Goal: Information Seeking & Learning: Learn about a topic

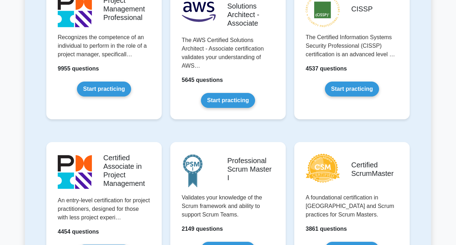
scroll to position [192, 0]
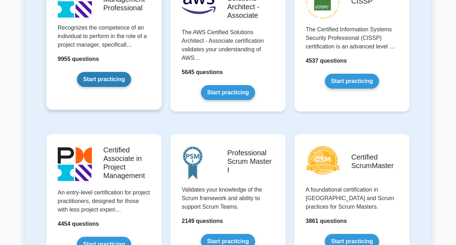
click at [101, 77] on link "Start practicing" at bounding box center [104, 79] width 54 height 15
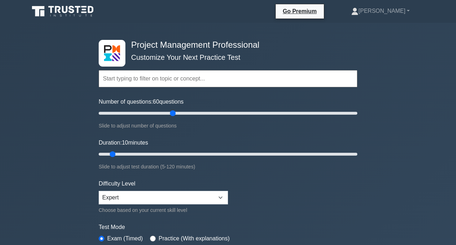
drag, startPoint x: 108, startPoint y: 115, endPoint x: 172, endPoint y: 116, distance: 63.8
type input "60"
click at [172, 116] on input "Number of questions: 60 questions" at bounding box center [228, 113] width 259 height 9
drag, startPoint x: 112, startPoint y: 154, endPoint x: 194, endPoint y: 155, distance: 82.3
type input "45"
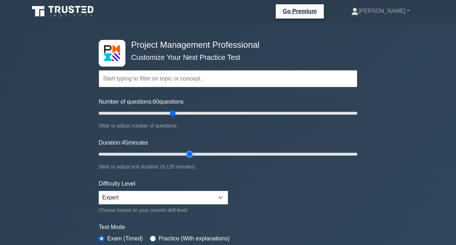
click at [194, 155] on input "Duration: 45 minutes" at bounding box center [228, 154] width 259 height 9
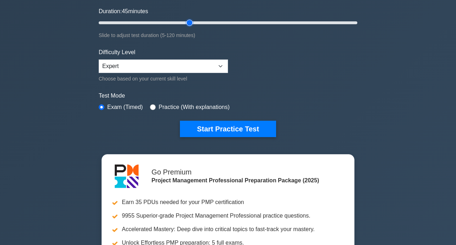
scroll to position [134, 0]
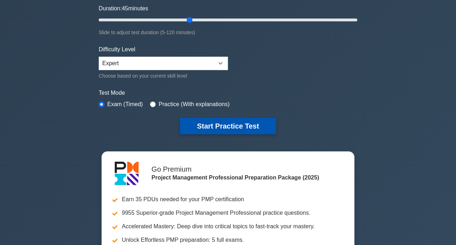
click at [225, 129] on button "Start Practice Test" at bounding box center [228, 126] width 96 height 16
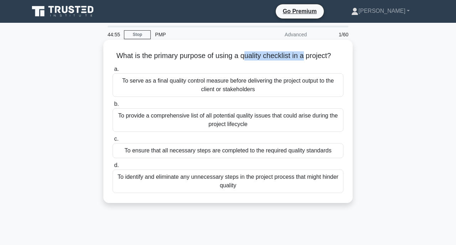
drag, startPoint x: 244, startPoint y: 56, endPoint x: 303, endPoint y: 57, distance: 59.5
click at [303, 57] on h5 "What is the primary purpose of using a quality checklist in a project? .spinner…" at bounding box center [228, 55] width 232 height 9
click at [284, 61] on div "What is the primary purpose of using a quality checklist in a project? .spinner…" at bounding box center [228, 121] width 244 height 157
drag, startPoint x: 166, startPoint y: 58, endPoint x: 315, endPoint y: 59, distance: 149.6
click at [328, 60] on h5 "What is the primary purpose of using a quality checklist in a project? .spinner…" at bounding box center [228, 55] width 232 height 9
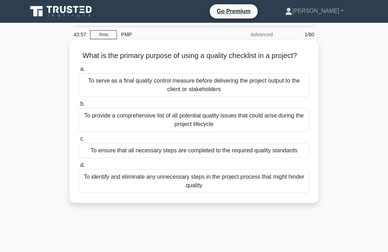
click at [227, 88] on div "To serve as a final quality control measure before delivering the project outpu…" at bounding box center [194, 85] width 231 height 24
click at [79, 72] on input "a. To serve as a final quality control measure before delivering the project ou…" at bounding box center [79, 69] width 0 height 5
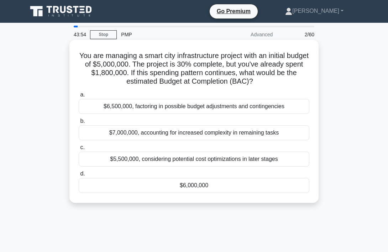
drag, startPoint x: 136, startPoint y: 56, endPoint x: 253, endPoint y: 81, distance: 119.6
click at [253, 81] on h5 "You are managing a smart city infrastructure project with an initial budget of …" at bounding box center [194, 68] width 232 height 35
click at [129, 72] on h5 "You are managing a smart city infrastructure project with an initial budget of …" at bounding box center [194, 68] width 232 height 35
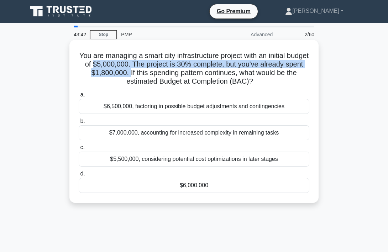
drag, startPoint x: 114, startPoint y: 66, endPoint x: 140, endPoint y: 74, distance: 27.5
click at [140, 74] on h5 "You are managing a smart city infrastructure project with an initial budget of …" at bounding box center [194, 68] width 232 height 35
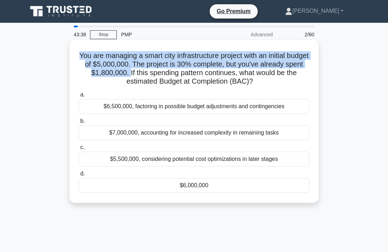
drag, startPoint x: 139, startPoint y: 74, endPoint x: 83, endPoint y: 57, distance: 58.5
click at [83, 57] on h5 "You are managing a smart city infrastructure project with an initial budget of …" at bounding box center [194, 68] width 232 height 35
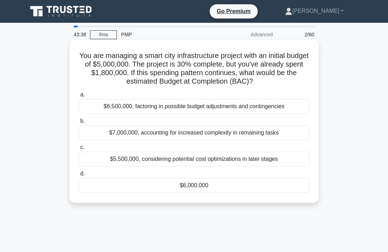
click at [110, 64] on h5 "You are managing a smart city infrastructure project with an initial budget of …" at bounding box center [194, 68] width 232 height 35
drag, startPoint x: 151, startPoint y: 65, endPoint x: 113, endPoint y: 64, distance: 37.4
click at [113, 64] on h5 "You are managing a smart city infrastructure project with an initial budget of …" at bounding box center [194, 68] width 232 height 35
click at [114, 66] on h5 "You are managing a smart city infrastructure project with an initial budget of …" at bounding box center [194, 68] width 232 height 35
drag, startPoint x: 137, startPoint y: 73, endPoint x: 88, endPoint y: 71, distance: 49.5
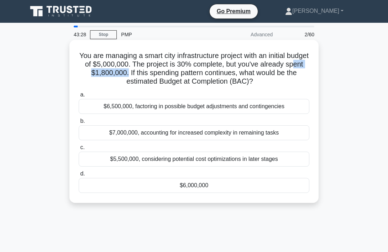
click at [88, 71] on h5 "You are managing a smart city infrastructure project with an initial budget of …" at bounding box center [194, 68] width 232 height 35
click at [190, 76] on h5 "You are managing a smart city infrastructure project with an initial budget of …" at bounding box center [194, 68] width 232 height 35
drag, startPoint x: 147, startPoint y: 76, endPoint x: 255, endPoint y: 85, distance: 108.3
click at [255, 85] on h5 "You are managing a smart city infrastructure project with an initial budget of …" at bounding box center [194, 68] width 232 height 35
click at [255, 85] on icon ".spinner_0XTQ{transform-origin:center;animation:spinner_y6GP .75s linear infini…" at bounding box center [257, 82] width 9 height 9
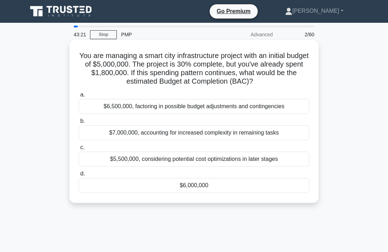
click at [187, 76] on h5 "You are managing a smart city infrastructure project with an initial budget of …" at bounding box center [194, 68] width 232 height 35
drag, startPoint x: 102, startPoint y: 73, endPoint x: 135, endPoint y: 75, distance: 32.5
click at [135, 75] on h5 "You are managing a smart city infrastructure project with an initial budget of …" at bounding box center [194, 68] width 232 height 35
drag, startPoint x: 137, startPoint y: 74, endPoint x: 80, endPoint y: 71, distance: 57.8
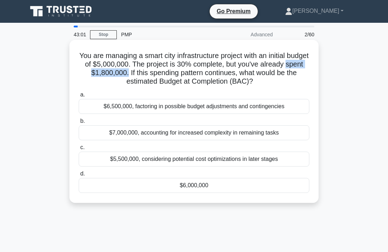
click at [80, 71] on h5 "You are managing a smart city infrastructure project with an initial budget of …" at bounding box center [194, 68] width 232 height 35
click at [125, 73] on h5 "You are managing a smart city infrastructure project with an initial budget of …" at bounding box center [194, 68] width 232 height 35
drag, startPoint x: 137, startPoint y: 74, endPoint x: 80, endPoint y: 71, distance: 57.1
click at [80, 71] on h5 "You are managing a smart city infrastructure project with an initial budget of …" at bounding box center [194, 68] width 232 height 35
click at [97, 72] on h5 "You are managing a smart city infrastructure project with an initial budget of …" at bounding box center [194, 68] width 232 height 35
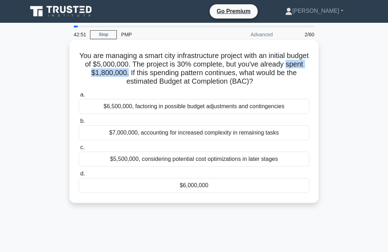
click at [114, 72] on h5 "You are managing a smart city infrastructure project with an initial budget of …" at bounding box center [194, 68] width 232 height 35
drag, startPoint x: 136, startPoint y: 73, endPoint x: 99, endPoint y: 72, distance: 37.4
click at [99, 72] on h5 "You are managing a smart city infrastructure project with an initial budget of …" at bounding box center [194, 68] width 232 height 35
click at [204, 187] on div "$6,000,000" at bounding box center [194, 185] width 231 height 15
click at [79, 176] on input "d. $6,000,000" at bounding box center [79, 174] width 0 height 5
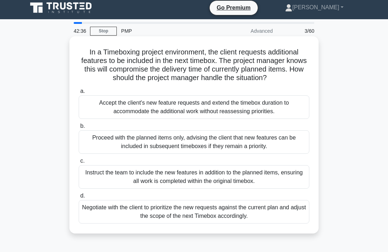
scroll to position [5, 0]
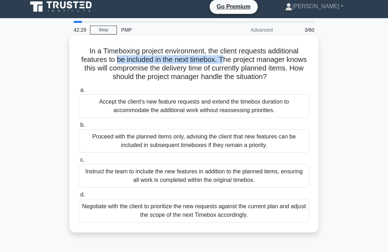
drag, startPoint x: 118, startPoint y: 61, endPoint x: 224, endPoint y: 61, distance: 106.1
click at [224, 61] on h5 "In a Timeboxing project environment, the client requests additional features to…" at bounding box center [194, 64] width 232 height 35
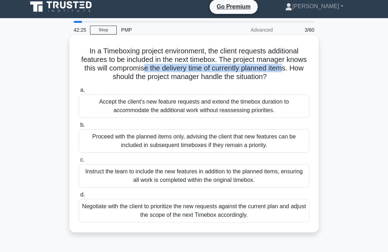
drag, startPoint x: 142, startPoint y: 67, endPoint x: 283, endPoint y: 68, distance: 141.0
click at [283, 68] on h5 "In a Timeboxing project environment, the client requests additional features to…" at bounding box center [194, 64] width 232 height 35
drag, startPoint x: 162, startPoint y: 74, endPoint x: 273, endPoint y: 77, distance: 110.8
click at [273, 77] on h5 "In a Timeboxing project environment, the client requests additional features to…" at bounding box center [194, 64] width 232 height 35
click at [273, 77] on icon ".spinner_0XTQ{transform-origin:center;animation:spinner_y6GP .75s linear infini…" at bounding box center [271, 77] width 9 height 9
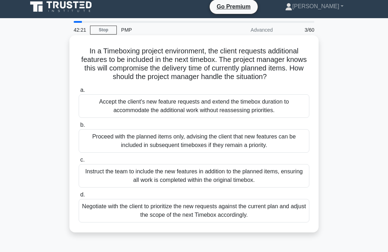
click at [273, 77] on icon ".spinner_0XTQ{transform-origin:center;animation:spinner_y6GP .75s linear infini…" at bounding box center [271, 77] width 9 height 9
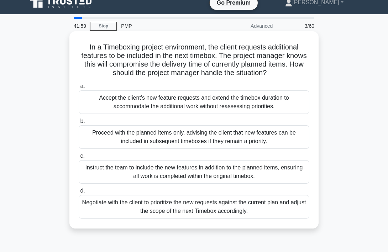
click at [214, 212] on div "Negotiate with the client to prioritize the new requests against the current pl…" at bounding box center [194, 207] width 231 height 24
click at [79, 193] on input "d. Negotiate with the client to prioritize the new requests against the current…" at bounding box center [79, 191] width 0 height 5
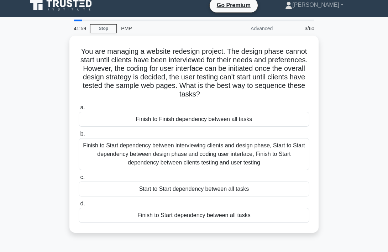
scroll to position [0, 0]
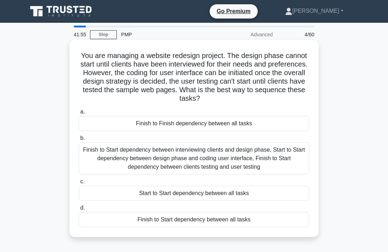
drag, startPoint x: 126, startPoint y: 54, endPoint x: 209, endPoint y: 96, distance: 92.7
click at [209, 96] on h5 "You are managing a website redesign project. The design phase cannot start unti…" at bounding box center [194, 77] width 232 height 52
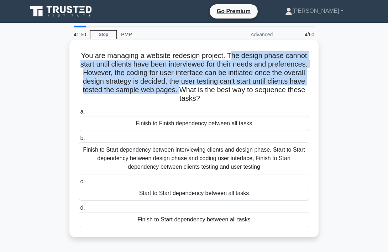
drag, startPoint x: 230, startPoint y: 59, endPoint x: 180, endPoint y: 86, distance: 57.2
click at [180, 86] on h5 "You are managing a website redesign project. The design phase cannot start unti…" at bounding box center [194, 77] width 232 height 52
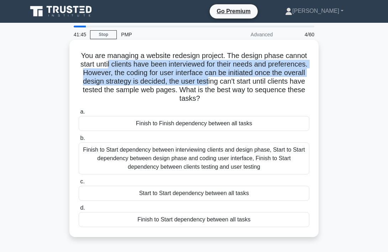
drag, startPoint x: 108, startPoint y: 66, endPoint x: 208, endPoint y: 81, distance: 100.8
click at [208, 81] on h5 "You are managing a website redesign project. The design phase cannot start unti…" at bounding box center [194, 77] width 232 height 52
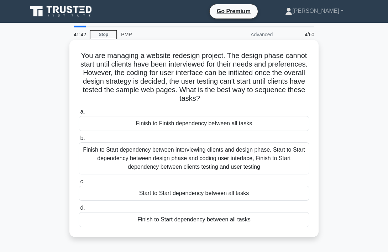
drag, startPoint x: 130, startPoint y: 74, endPoint x: 219, endPoint y: 100, distance: 92.1
click at [219, 100] on h5 "You are managing a website redesign project. The design phase cannot start unti…" at bounding box center [194, 77] width 232 height 52
drag, startPoint x: 116, startPoint y: 65, endPoint x: 218, endPoint y: 101, distance: 107.9
click at [218, 101] on h5 "You are managing a website redesign project. The design phase cannot start unti…" at bounding box center [194, 77] width 232 height 52
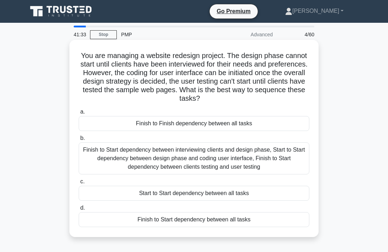
click at [218, 101] on h5 "You are managing a website redesign project. The design phase cannot start unti…" at bounding box center [194, 77] width 232 height 52
drag, startPoint x: 213, startPoint y: 100, endPoint x: 82, endPoint y: 54, distance: 138.8
click at [82, 54] on h5 "You are managing a website redesign project. The design phase cannot start unti…" at bounding box center [194, 77] width 232 height 52
click at [121, 62] on h5 "You are managing a website redesign project. The design phase cannot start unti…" at bounding box center [194, 77] width 232 height 52
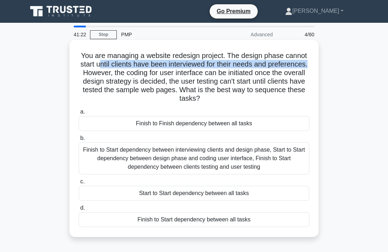
drag, startPoint x: 100, startPoint y: 64, endPoint x: 307, endPoint y: 68, distance: 207.0
click at [307, 68] on h5 "You are managing a website redesign project. The design phase cannot start unti…" at bounding box center [194, 77] width 232 height 52
drag, startPoint x: 307, startPoint y: 68, endPoint x: 227, endPoint y: 58, distance: 81.1
click at [227, 58] on h5 "You are managing a website redesign project. The design phase cannot start unti…" at bounding box center [194, 77] width 232 height 52
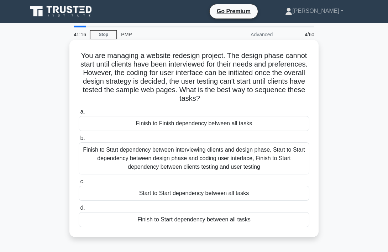
click at [207, 65] on h5 "You are managing a website redesign project. The design phase cannot start unti…" at bounding box center [194, 77] width 232 height 52
drag, startPoint x: 199, startPoint y: 65, endPoint x: 308, endPoint y: 66, distance: 109.0
click at [311, 66] on div "You are managing a website redesign project. The design phase cannot start unti…" at bounding box center [194, 139] width 244 height 192
drag, startPoint x: 142, startPoint y: 74, endPoint x: 190, endPoint y: 74, distance: 47.7
click at [190, 74] on h5 "You are managing a website redesign project. The design phase cannot start unti…" at bounding box center [194, 77] width 232 height 52
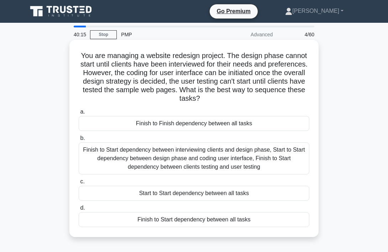
click at [180, 169] on div "Finish to Start dependency between interviewing clients and design phase, Start…" at bounding box center [194, 158] width 231 height 32
click at [79, 141] on input "b. Finish to Start dependency between interviewing clients and design phase, St…" at bounding box center [79, 138] width 0 height 5
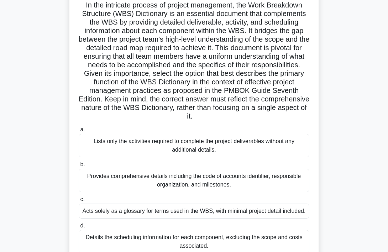
scroll to position [54, 0]
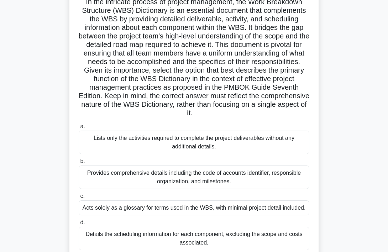
click at [194, 233] on div "Details the scheduling information for each component, excluding the scope and …" at bounding box center [194, 239] width 231 height 24
click at [79, 225] on input "d. Details the scheduling information for each component, excluding the scope a…" at bounding box center [79, 222] width 0 height 5
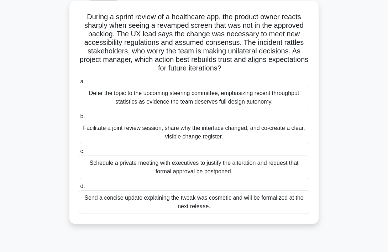
scroll to position [41, 0]
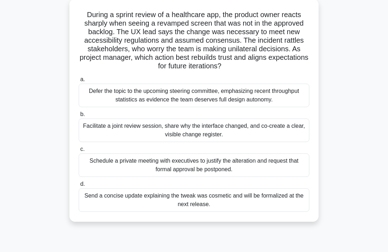
click at [155, 127] on div "Facilitate a joint review session, share why the interface changed, and co-crea…" at bounding box center [194, 131] width 231 height 24
click at [79, 117] on input "b. Facilitate a joint review session, share why the interface changed, and co-c…" at bounding box center [79, 114] width 0 height 5
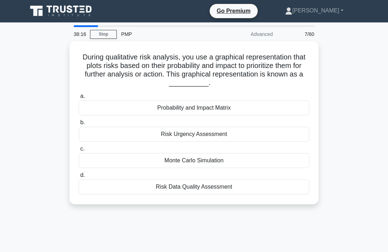
scroll to position [0, 0]
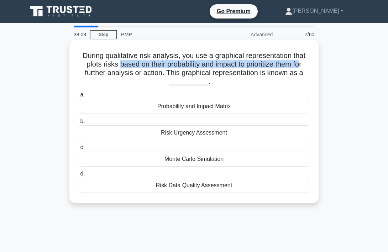
drag, startPoint x: 120, startPoint y: 67, endPoint x: 300, endPoint y: 68, distance: 179.5
click at [300, 68] on h5 "During qualitative risk analysis, you use a graphical representation that plots…" at bounding box center [194, 68] width 232 height 35
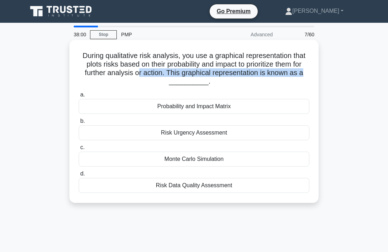
drag, startPoint x: 145, startPoint y: 75, endPoint x: 305, endPoint y: 71, distance: 159.6
click at [305, 71] on h5 "During qualitative risk analysis, you use a graphical representation that plots…" at bounding box center [194, 68] width 232 height 35
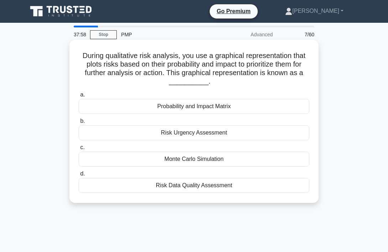
drag, startPoint x: 98, startPoint y: 76, endPoint x: 92, endPoint y: 75, distance: 6.1
click at [98, 76] on h5 "During qualitative risk analysis, you use a graphical representation that plots…" at bounding box center [194, 68] width 232 height 35
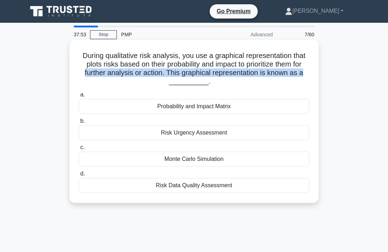
drag, startPoint x: 87, startPoint y: 74, endPoint x: 302, endPoint y: 76, distance: 215.1
click at [302, 76] on h5 "During qualitative risk analysis, you use a graphical representation that plots…" at bounding box center [194, 68] width 232 height 35
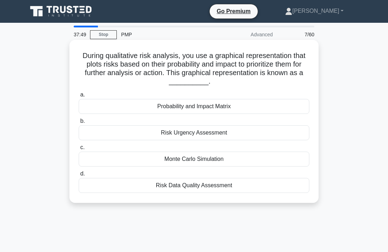
click at [175, 162] on div "Monte Carlo Simulation" at bounding box center [194, 159] width 231 height 15
click at [79, 150] on input "c. Monte Carlo Simulation" at bounding box center [79, 147] width 0 height 5
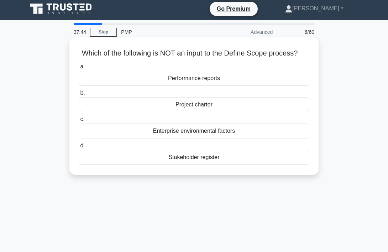
drag, startPoint x: 120, startPoint y: 53, endPoint x: 311, endPoint y: 54, distance: 191.6
click at [311, 54] on div "Which of the following is NOT an input to the Define Scope process? .spinner_0X…" at bounding box center [194, 106] width 244 height 132
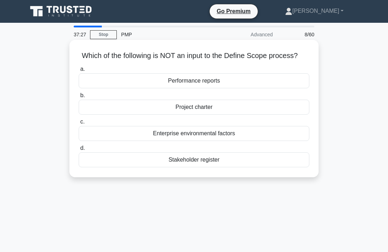
click at [205, 83] on div "Performance reports" at bounding box center [194, 80] width 231 height 15
click at [79, 72] on input "a. Performance reports" at bounding box center [79, 69] width 0 height 5
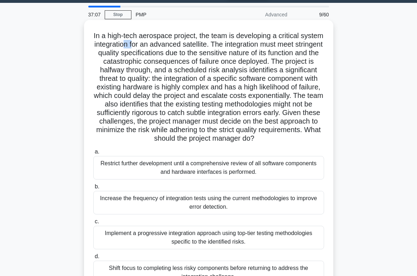
scroll to position [20, 0]
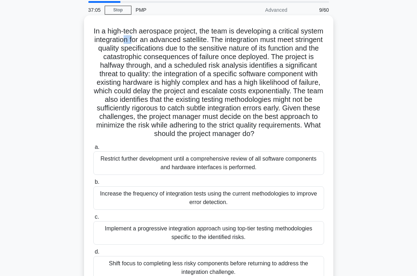
drag, startPoint x: 123, startPoint y: 46, endPoint x: 260, endPoint y: 137, distance: 164.8
click at [260, 136] on h5 "In a high-tech aerospace project, the team is developing a critical system inte…" at bounding box center [209, 83] width 232 height 112
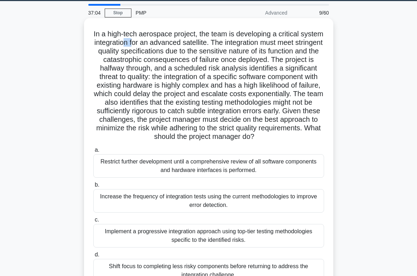
drag, startPoint x: 173, startPoint y: 78, endPoint x: 159, endPoint y: 74, distance: 14.8
click at [173, 78] on h5 "In a high-tech aerospace project, the team is developing a critical system inte…" at bounding box center [209, 86] width 232 height 112
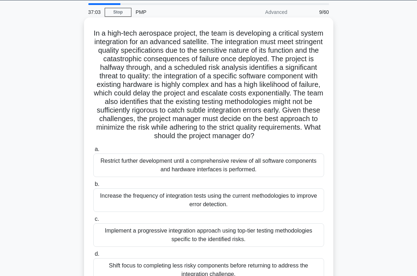
scroll to position [21, 0]
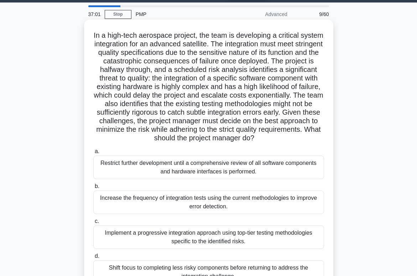
drag, startPoint x: 126, startPoint y: 61, endPoint x: 274, endPoint y: 137, distance: 166.8
click at [274, 137] on h5 "In a high-tech aerospace project, the team is developing a critical system inte…" at bounding box center [209, 87] width 232 height 112
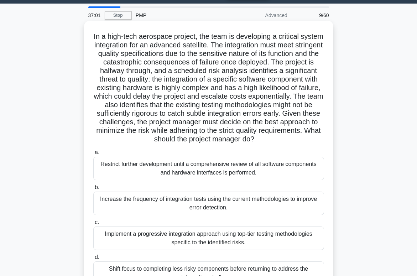
click at [272, 136] on h5 "In a high-tech aerospace project, the team is developing a critical system inte…" at bounding box center [209, 88] width 232 height 112
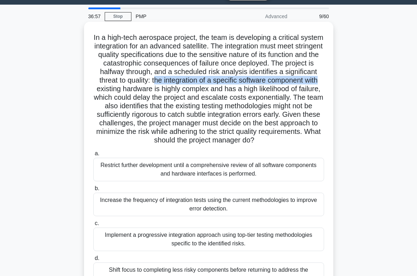
drag, startPoint x: 154, startPoint y: 81, endPoint x: 324, endPoint y: 82, distance: 170.6
click at [326, 82] on div "In a high-tech aerospace project, the team is developing a critical system inte…" at bounding box center [209, 159] width 244 height 269
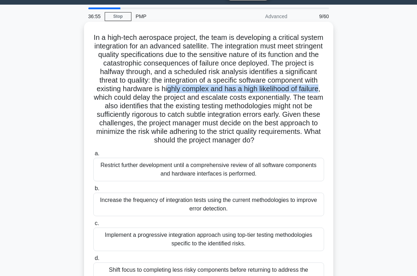
drag, startPoint x: 183, startPoint y: 90, endPoint x: 317, endPoint y: 89, distance: 134.6
click at [317, 89] on h5 "In a high-tech aerospace project, the team is developing a critical system inte…" at bounding box center [209, 89] width 232 height 112
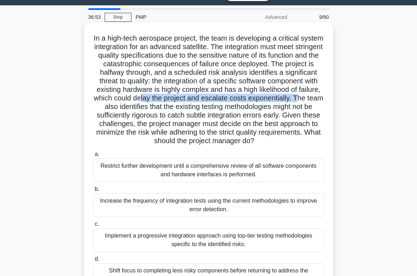
drag, startPoint x: 141, startPoint y: 98, endPoint x: 298, endPoint y: 97, distance: 157.4
click at [298, 97] on h5 "In a high-tech aerospace project, the team is developing a critical system inte…" at bounding box center [209, 90] width 232 height 112
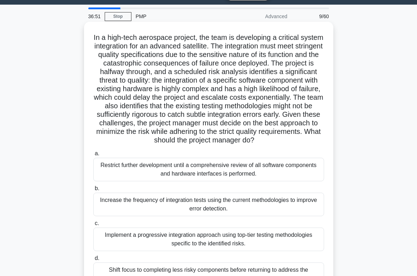
click at [179, 116] on h5 "In a high-tech aerospace project, the team is developing a critical system inte…" at bounding box center [209, 89] width 232 height 112
drag, startPoint x: 174, startPoint y: 108, endPoint x: 265, endPoint y: 142, distance: 97.8
click at [265, 142] on h5 "In a high-tech aerospace project, the team is developing a critical system inte…" at bounding box center [209, 89] width 232 height 112
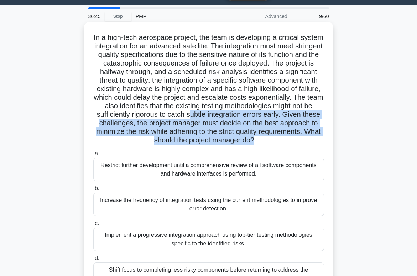
drag, startPoint x: 191, startPoint y: 116, endPoint x: 252, endPoint y: 138, distance: 64.4
click at [252, 138] on h5 "In a high-tech aerospace project, the team is developing a critical system inte…" at bounding box center [209, 89] width 232 height 112
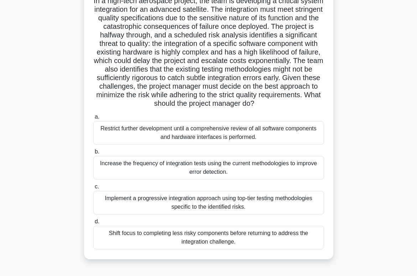
scroll to position [56, 0]
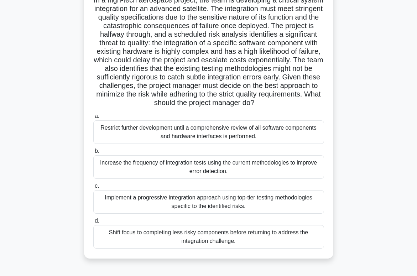
click at [215, 201] on div "Implement a progressive integration approach using top-tier testing methodologi…" at bounding box center [208, 202] width 231 height 24
click at [93, 188] on input "c. Implement a progressive integration approach using top-tier testing methodol…" at bounding box center [93, 186] width 0 height 5
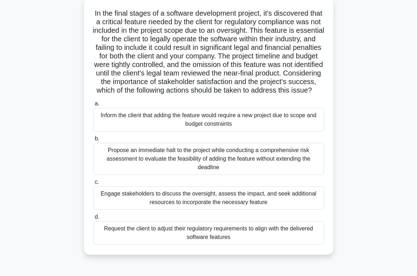
scroll to position [43, 0]
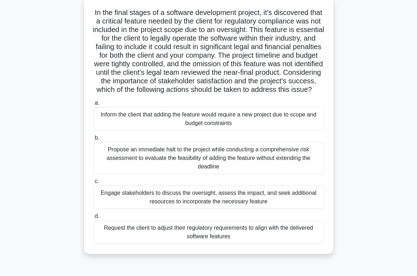
click at [204, 203] on div "Engage stakeholders to discuss the oversight, assess the impact, and seek addit…" at bounding box center [208, 198] width 231 height 24
click at [93, 184] on input "c. Engage stakeholders to discuss the oversight, assess the impact, and seek ad…" at bounding box center [93, 181] width 0 height 5
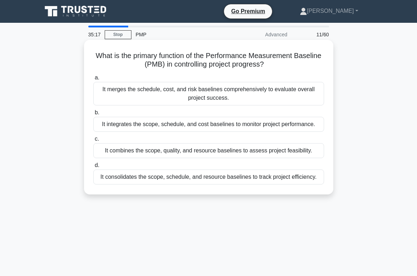
scroll to position [2, 0]
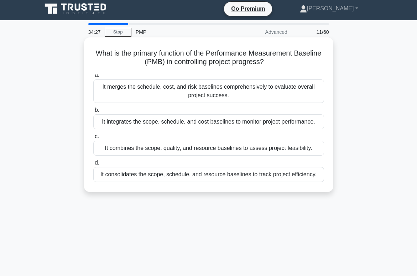
click at [200, 123] on div "It integrates the scope, schedule, and cost baselines to monitor project perfor…" at bounding box center [208, 121] width 231 height 15
click at [93, 113] on input "b. It integrates the scope, schedule, and cost baselines to monitor project per…" at bounding box center [93, 110] width 0 height 5
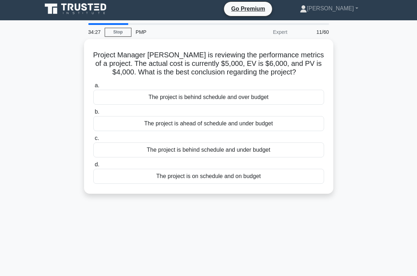
scroll to position [0, 0]
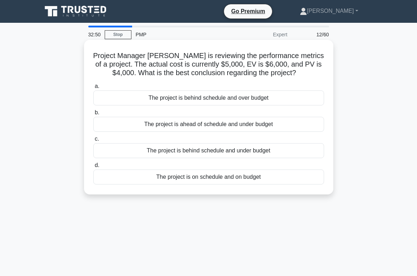
click at [200, 124] on div "The project is ahead of schedule and under budget" at bounding box center [208, 124] width 231 height 15
click at [93, 115] on input "b. The project is ahead of schedule and under budget" at bounding box center [93, 112] width 0 height 5
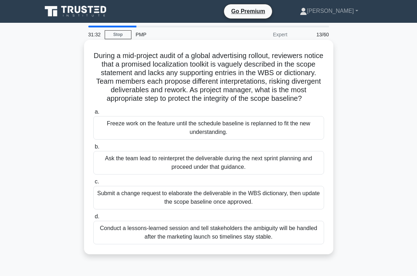
click at [195, 201] on div "Submit a change request to elaborate the deliverable in the WBS dictionary, the…" at bounding box center [208, 198] width 231 height 24
click at [93, 184] on input "c. Submit a change request to elaborate the deliverable in the WBS dictionary, …" at bounding box center [93, 181] width 0 height 5
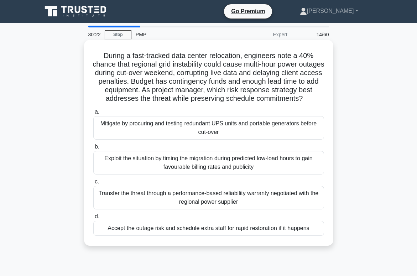
click at [192, 132] on div "Mitigate by procuring and testing redundant UPS units and portable generators b…" at bounding box center [208, 128] width 231 height 24
click at [93, 114] on input "a. Mitigate by procuring and testing redundant UPS units and portable generator…" at bounding box center [93, 112] width 0 height 5
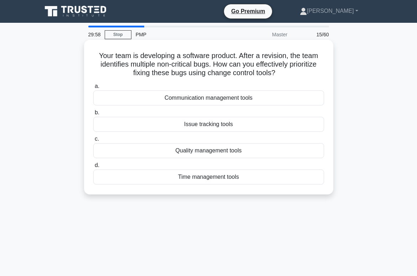
click at [197, 127] on div "Issue tracking tools" at bounding box center [208, 124] width 231 height 15
click at [93, 115] on input "b. Issue tracking tools" at bounding box center [93, 112] width 0 height 5
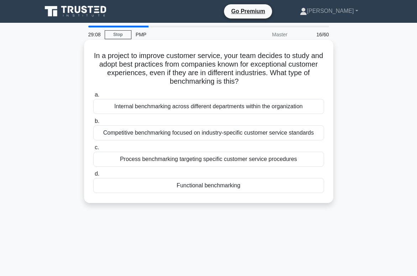
click at [203, 133] on div "Competitive benchmarking focused on industry-specific customer service standards" at bounding box center [208, 132] width 231 height 15
click at [93, 124] on input "b. Competitive benchmarking focused on industry-specific customer service stand…" at bounding box center [93, 121] width 0 height 5
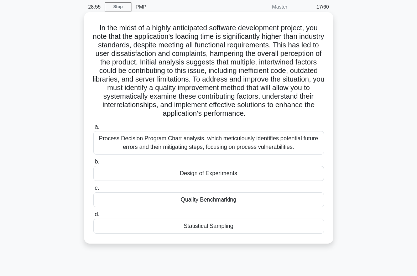
scroll to position [27, 0]
click at [204, 201] on div "Quality Benchmarking" at bounding box center [208, 200] width 231 height 15
click at [93, 191] on input "c. Quality Benchmarking" at bounding box center [93, 188] width 0 height 5
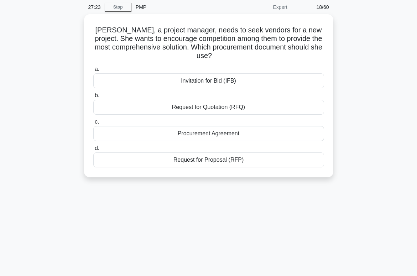
scroll to position [0, 0]
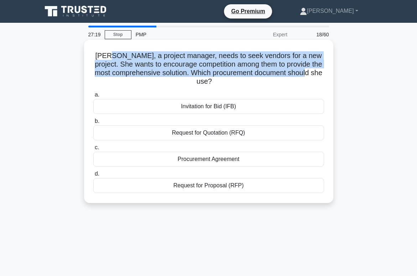
drag, startPoint x: 130, startPoint y: 55, endPoint x: 317, endPoint y: 76, distance: 187.4
click at [317, 76] on h5 "Jane, a project manager, needs to seek vendors for a new project. She wants to …" at bounding box center [209, 68] width 232 height 35
drag, startPoint x: 324, startPoint y: 74, endPoint x: 98, endPoint y: 56, distance: 227.2
click at [98, 56] on h5 "Jane, a project manager, needs to seek vendors for a new project. She wants to …" at bounding box center [209, 68] width 232 height 35
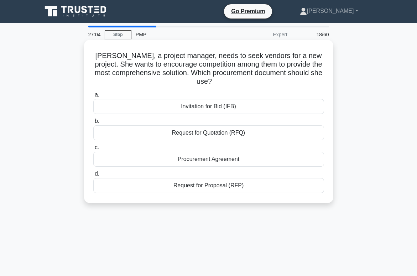
click at [226, 188] on div "Request for Proposal (RFP)" at bounding box center [208, 185] width 231 height 15
click at [93, 176] on input "d. Request for Proposal (RFP)" at bounding box center [93, 174] width 0 height 5
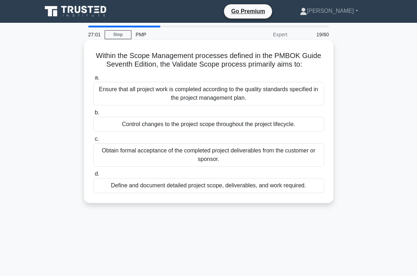
drag, startPoint x: 148, startPoint y: 55, endPoint x: 311, endPoint y: 64, distance: 163.0
click at [311, 64] on h5 "Within the Scope Management processes defined in the PMBOK Guide Seventh Editio…" at bounding box center [209, 60] width 232 height 18
drag, startPoint x: 203, startPoint y: 61, endPoint x: 194, endPoint y: 60, distance: 8.6
click at [202, 61] on h5 "Within the Scope Management processes defined in the PMBOK Guide Seventh Editio…" at bounding box center [209, 60] width 232 height 18
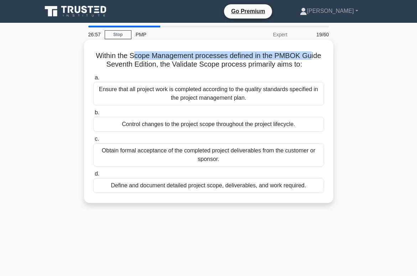
drag, startPoint x: 138, startPoint y: 56, endPoint x: 283, endPoint y: 56, distance: 145.7
click at [310, 56] on h5 "Within the Scope Management processes defined in the PMBOK Guide Seventh Editio…" at bounding box center [209, 60] width 232 height 18
drag, startPoint x: 157, startPoint y: 63, endPoint x: 304, endPoint y: 62, distance: 146.7
click at [304, 62] on h5 "Within the Scope Management processes defined in the PMBOK Guide Seventh Editio…" at bounding box center [209, 60] width 232 height 18
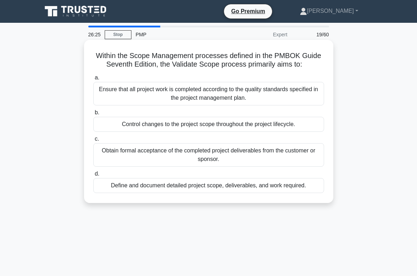
click at [201, 152] on div "Obtain formal acceptance of the completed project deliverables from the custome…" at bounding box center [208, 155] width 231 height 24
click at [93, 141] on input "c. Obtain formal acceptance of the completed project deliverables from the cust…" at bounding box center [93, 139] width 0 height 5
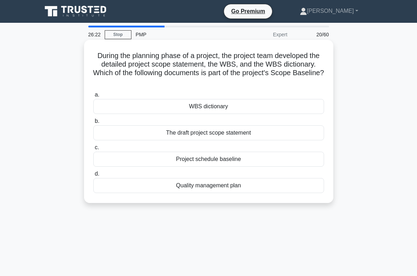
drag, startPoint x: 128, startPoint y: 57, endPoint x: 206, endPoint y: 80, distance: 81.7
click at [206, 80] on h5 "During the planning phase of a project, the project team developed the detailed…" at bounding box center [209, 68] width 232 height 35
click at [206, 80] on icon ".spinner_0XTQ{transform-origin:center;animation:spinner_y6GP .75s linear infini…" at bounding box center [208, 82] width 9 height 9
drag, startPoint x: 108, startPoint y: 64, endPoint x: 277, endPoint y: 64, distance: 168.5
click at [277, 64] on h5 "During the planning phase of a project, the project team developed the detailed…" at bounding box center [209, 68] width 232 height 35
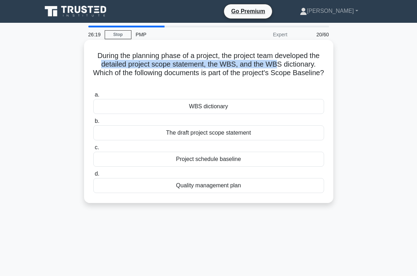
drag, startPoint x: 274, startPoint y: 64, endPoint x: 95, endPoint y: 66, distance: 178.8
click at [95, 66] on h5 "During the planning phase of a project, the project team developed the detailed…" at bounding box center [209, 68] width 232 height 35
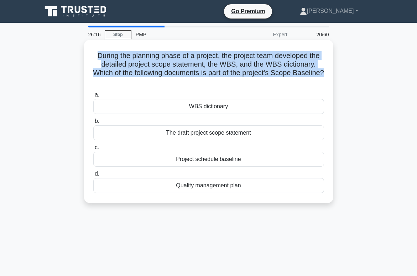
drag, startPoint x: 322, startPoint y: 72, endPoint x: 94, endPoint y: 55, distance: 228.6
click at [94, 55] on h5 "During the planning phase of a project, the project team developed the detailed…" at bounding box center [209, 68] width 232 height 35
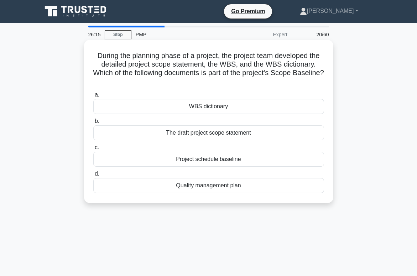
click at [180, 67] on h5 "During the planning phase of a project, the project team developed the detailed…" at bounding box center [209, 68] width 232 height 35
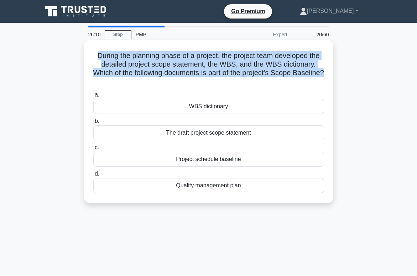
drag, startPoint x: 311, startPoint y: 71, endPoint x: 95, endPoint y: 58, distance: 215.9
click at [95, 58] on div "During the planning phase of a project, the project team developed the detailed…" at bounding box center [209, 121] width 244 height 157
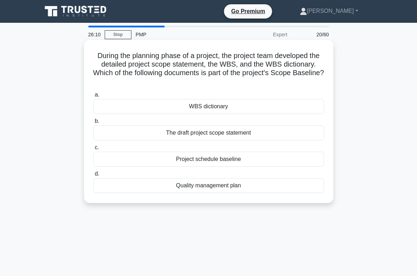
click at [202, 68] on h5 "During the planning phase of a project, the project team developed the detailed…" at bounding box center [209, 68] width 232 height 35
click at [226, 108] on div "WBS dictionary" at bounding box center [208, 106] width 231 height 15
click at [93, 97] on input "a. WBS dictionary" at bounding box center [93, 95] width 0 height 5
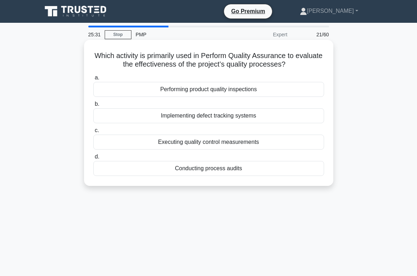
click at [232, 171] on div "Conducting process audits" at bounding box center [208, 168] width 231 height 15
click at [93, 159] on input "d. Conducting process audits" at bounding box center [93, 157] width 0 height 5
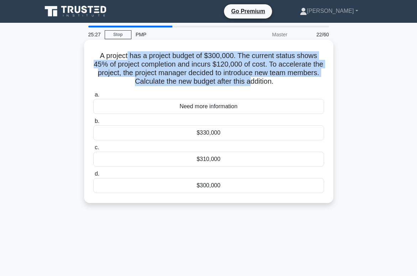
drag, startPoint x: 128, startPoint y: 54, endPoint x: 248, endPoint y: 78, distance: 123.2
click at [248, 78] on h5 "A project has a project budget of $300,000. The current status shows 45% of pro…" at bounding box center [209, 68] width 232 height 35
drag, startPoint x: 223, startPoint y: 61, endPoint x: 238, endPoint y: 58, distance: 14.5
click at [223, 61] on h5 "A project has a project budget of $300,000. The current status shows 45% of pro…" at bounding box center [209, 68] width 232 height 35
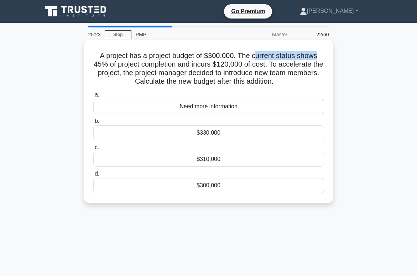
drag, startPoint x: 255, startPoint y: 56, endPoint x: 318, endPoint y: 59, distance: 62.7
click at [318, 59] on h5 "A project has a project budget of $300,000. The current status shows 45% of pro…" at bounding box center [209, 68] width 232 height 35
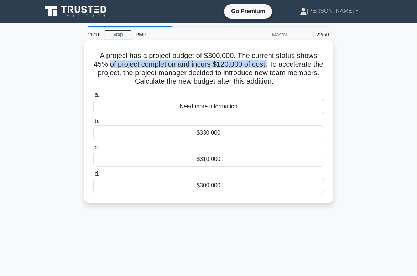
drag, startPoint x: 111, startPoint y: 66, endPoint x: 269, endPoint y: 66, distance: 158.5
click at [269, 66] on h5 "A project has a project budget of $300,000. The current status shows 45% of pro…" at bounding box center [209, 68] width 232 height 35
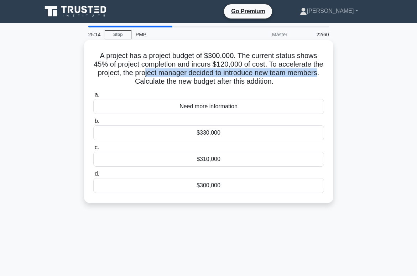
drag, startPoint x: 145, startPoint y: 71, endPoint x: 318, endPoint y: 70, distance: 173.4
click at [318, 70] on h5 "A project has a project budget of $300,000. The current status shows 45% of pro…" at bounding box center [209, 68] width 232 height 35
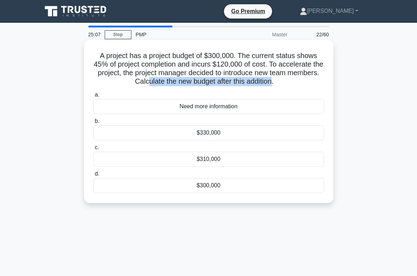
drag, startPoint x: 147, startPoint y: 83, endPoint x: 270, endPoint y: 85, distance: 122.9
click at [270, 85] on h5 "A project has a project budget of $300,000. The current status shows 45% of pro…" at bounding box center [209, 68] width 232 height 35
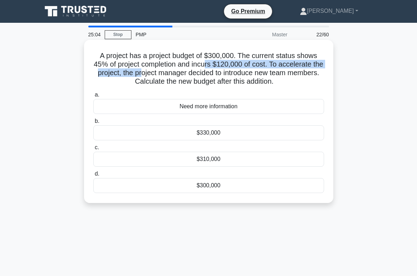
drag, startPoint x: 142, startPoint y: 69, endPoint x: 204, endPoint y: 68, distance: 62.0
click at [204, 68] on h5 "A project has a project budget of $300,000. The current status shows 45% of pro…" at bounding box center [209, 68] width 232 height 35
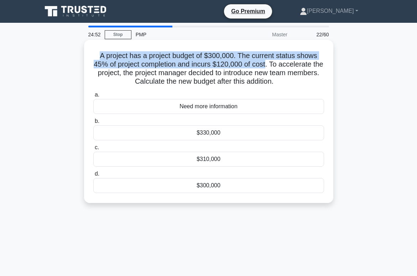
drag, startPoint x: 266, startPoint y: 63, endPoint x: 93, endPoint y: 56, distance: 173.3
click at [93, 56] on h5 "A project has a project budget of $300,000. The current status shows 45% of pro…" at bounding box center [209, 68] width 232 height 35
click at [142, 63] on h5 "A project has a project budget of $300,000. The current status shows 45% of pro…" at bounding box center [209, 68] width 232 height 35
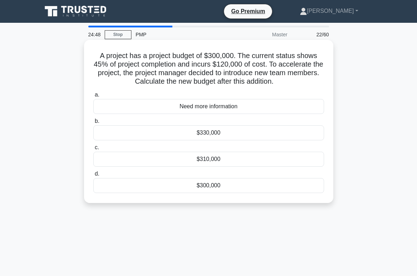
click at [230, 108] on div "Need more information" at bounding box center [208, 106] width 231 height 15
click at [93, 97] on input "a. Need more information" at bounding box center [93, 95] width 0 height 5
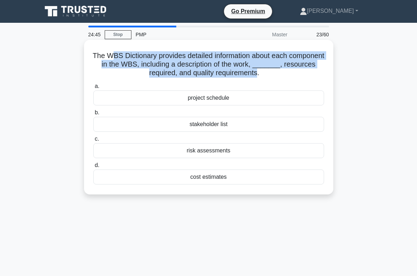
drag, startPoint x: 115, startPoint y: 55, endPoint x: 257, endPoint y: 76, distance: 143.2
click at [257, 76] on h5 "The WBS Dictionary provides detailed information about each component in the WB…" at bounding box center [209, 64] width 232 height 26
drag, startPoint x: 167, startPoint y: 67, endPoint x: 156, endPoint y: 65, distance: 11.2
click at [167, 67] on h5 "The WBS Dictionary provides detailed information about each component in the WB…" at bounding box center [209, 64] width 232 height 26
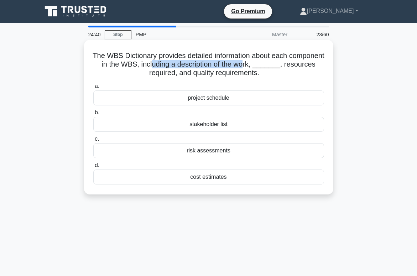
drag, startPoint x: 152, startPoint y: 64, endPoint x: 242, endPoint y: 66, distance: 90.1
click at [242, 66] on h5 "The WBS Dictionary provides detailed information about each component in the WB…" at bounding box center [209, 64] width 232 height 26
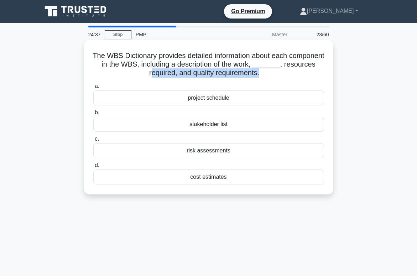
drag, startPoint x: 150, startPoint y: 75, endPoint x: 258, endPoint y: 75, distance: 108.3
click at [258, 75] on h5 "The WBS Dictionary provides detailed information about each component in the WB…" at bounding box center [209, 64] width 232 height 26
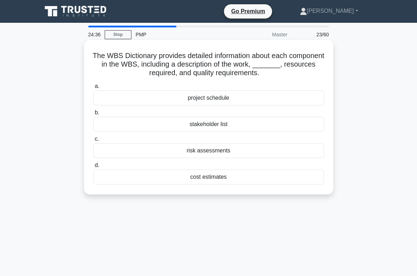
drag, startPoint x: 240, startPoint y: 74, endPoint x: 235, endPoint y: 80, distance: 7.3
click at [240, 74] on h5 "The WBS Dictionary provides detailed information about each component in the WB…" at bounding box center [209, 64] width 232 height 26
click at [214, 100] on div "project schedule" at bounding box center [208, 97] width 231 height 15
click at [93, 89] on input "a. project schedule" at bounding box center [93, 86] width 0 height 5
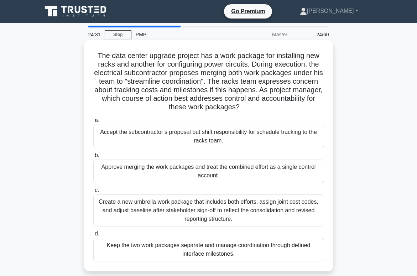
drag, startPoint x: 138, startPoint y: 56, endPoint x: 243, endPoint y: 106, distance: 116.1
click at [245, 108] on h5 "The data center upgrade project has a work package for installing new racks and…" at bounding box center [209, 81] width 232 height 61
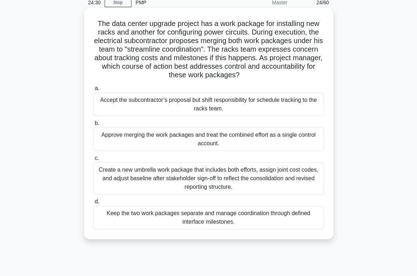
scroll to position [33, 0]
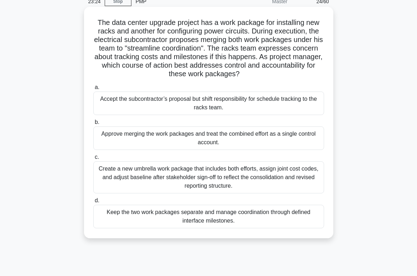
click at [217, 172] on div "Create a new umbrella work package that includes both efforts, assign joint cos…" at bounding box center [208, 177] width 231 height 32
click at [93, 160] on input "c. Create a new umbrella work package that includes both efforts, assign joint …" at bounding box center [93, 157] width 0 height 5
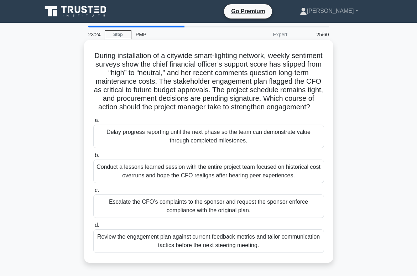
scroll to position [0, 0]
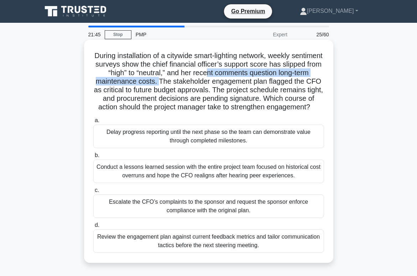
drag, startPoint x: 155, startPoint y: 84, endPoint x: 207, endPoint y: 72, distance: 54.1
click at [207, 72] on h5 "During installation of a citywide smart-lighting network, weekly sentiment surv…" at bounding box center [209, 81] width 232 height 61
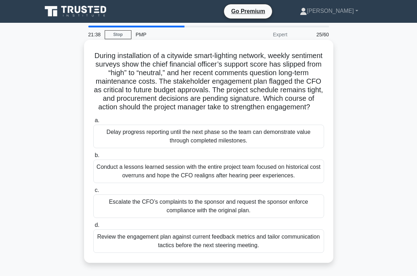
click at [185, 171] on div "Conduct a lessons learned session with the entire project team focused on histo…" at bounding box center [208, 172] width 231 height 24
click at [93, 158] on input "b. Conduct a lessons learned session with the entire project team focused on hi…" at bounding box center [93, 155] width 0 height 5
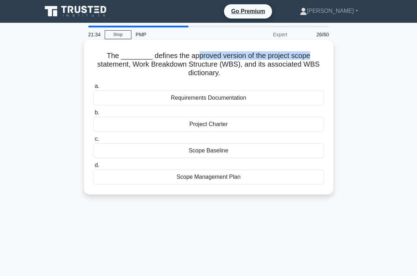
drag, startPoint x: 215, startPoint y: 55, endPoint x: 316, endPoint y: 54, distance: 100.8
click at [317, 54] on h5 "The ________ defines the approved version of the project scope statement, Work …" at bounding box center [209, 64] width 232 height 26
drag, startPoint x: 111, startPoint y: 66, endPoint x: 287, endPoint y: 74, distance: 175.8
click at [293, 71] on h5 "The ________ defines the approved version of the project scope statement, Work …" at bounding box center [209, 64] width 232 height 26
click at [207, 152] on div "Scope Baseline" at bounding box center [208, 150] width 231 height 15
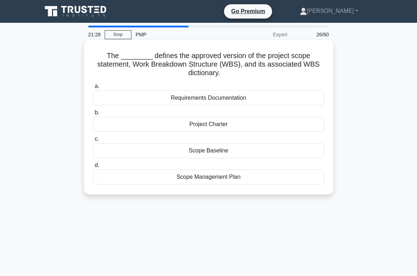
click at [93, 141] on input "c. Scope Baseline" at bounding box center [93, 139] width 0 height 5
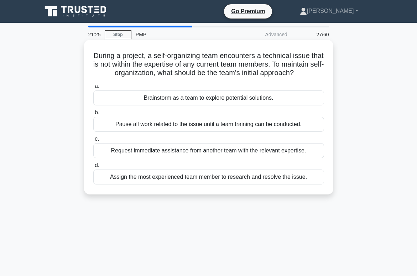
drag, startPoint x: 101, startPoint y: 57, endPoint x: 309, endPoint y: 73, distance: 208.9
click at [309, 73] on h5 "During a project, a self-organizing team encounters a technical issue that is n…" at bounding box center [209, 64] width 232 height 26
click at [181, 57] on h5 "During a project, a self-organizing team encounters a technical issue that is n…" at bounding box center [209, 64] width 232 height 26
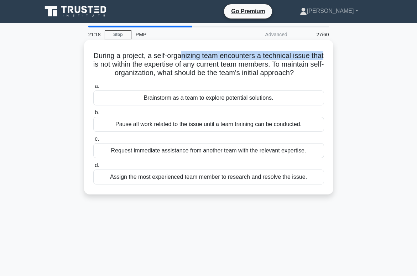
drag, startPoint x: 184, startPoint y: 57, endPoint x: 292, endPoint y: 59, distance: 108.3
click at [321, 58] on h5 "During a project, a self-organizing team encounters a technical issue that is n…" at bounding box center [209, 64] width 232 height 26
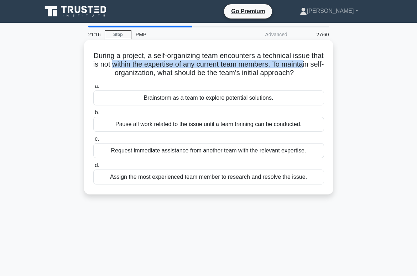
drag, startPoint x: 125, startPoint y: 65, endPoint x: 301, endPoint y: 67, distance: 176.0
click at [310, 67] on h5 "During a project, a self-organizing team encounters a technical issue that is n…" at bounding box center [209, 64] width 232 height 26
drag, startPoint x: 163, startPoint y: 73, endPoint x: 305, endPoint y: 77, distance: 141.1
click at [305, 77] on h5 "During a project, a self-organizing team encounters a technical issue that is n…" at bounding box center [209, 64] width 232 height 26
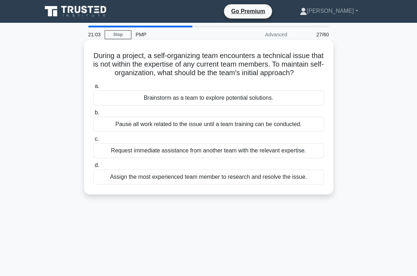
click at [154, 63] on h5 "During a project, a self-organizing team encounters a technical issue that is n…" at bounding box center [209, 64] width 232 height 26
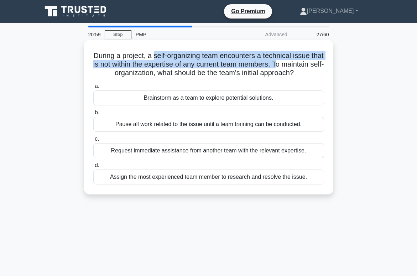
drag, startPoint x: 158, startPoint y: 60, endPoint x: 284, endPoint y: 67, distance: 126.3
click at [284, 67] on h5 "During a project, a self-organizing team encounters a technical issue that is n…" at bounding box center [209, 64] width 232 height 26
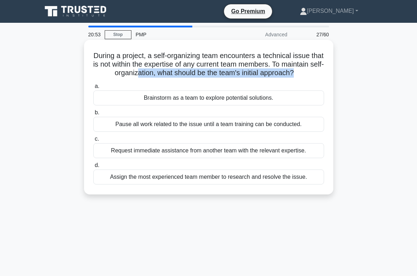
drag, startPoint x: 144, startPoint y: 75, endPoint x: 300, endPoint y: 76, distance: 156.4
click at [300, 76] on h5 "During a project, a self-organizing team encounters a technical issue that is n…" at bounding box center [209, 64] width 232 height 26
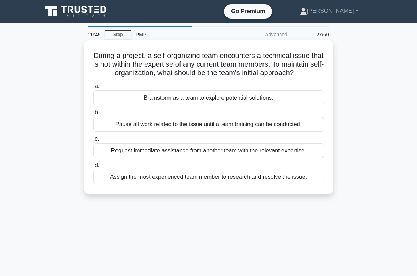
click at [236, 151] on div "Request immediate assistance from another team with the relevant expertise." at bounding box center [208, 150] width 231 height 15
click at [93, 141] on input "c. Request immediate assistance from another team with the relevant expertise." at bounding box center [93, 139] width 0 height 5
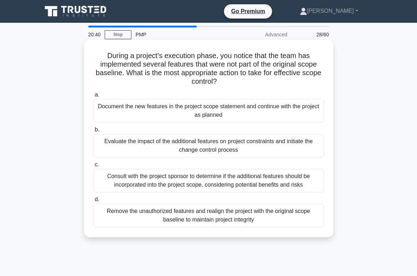
drag, startPoint x: 163, startPoint y: 55, endPoint x: 282, endPoint y: 84, distance: 122.4
click at [283, 84] on h5 "During a project's execution phase, you notice that the team has implemented se…" at bounding box center [209, 68] width 232 height 35
drag, startPoint x: 234, startPoint y: 75, endPoint x: 181, endPoint y: 72, distance: 53.5
click at [231, 75] on h5 "During a project's execution phase, you notice that the team has implemented se…" at bounding box center [209, 68] width 232 height 35
drag, startPoint x: 115, startPoint y: 72, endPoint x: 223, endPoint y: 79, distance: 108.6
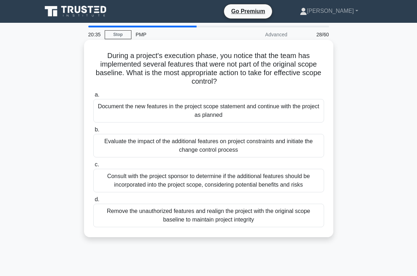
click at [223, 79] on h5 "During a project's execution phase, you notice that the team has implemented se…" at bounding box center [209, 68] width 232 height 35
click at [223, 79] on icon ".spinner_0XTQ{transform-origin:center;animation:spinner_y6GP .75s linear infini…" at bounding box center [221, 82] width 9 height 9
drag, startPoint x: 163, startPoint y: 70, endPoint x: 309, endPoint y: 78, distance: 146.6
click at [328, 78] on div "During a project's execution phase, you notice that the team has implemented se…" at bounding box center [209, 139] width 244 height 192
click at [176, 147] on div "Evaluate the impact of the additional features on project constraints and initi…" at bounding box center [208, 146] width 231 height 24
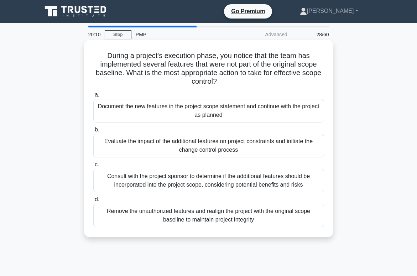
click at [93, 132] on input "b. Evaluate the impact of the additional features on project constraints and in…" at bounding box center [93, 130] width 0 height 5
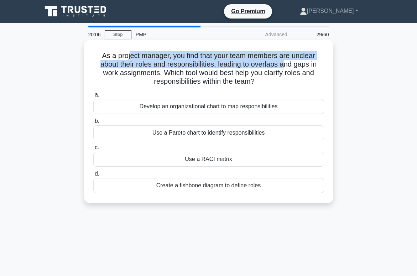
scroll to position [2, 0]
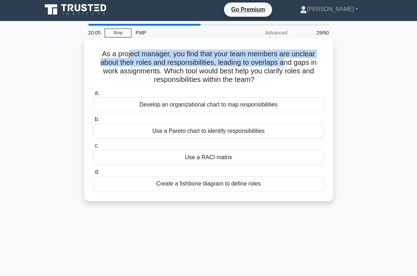
drag, startPoint x: 131, startPoint y: 52, endPoint x: 282, endPoint y: 61, distance: 150.9
click at [282, 61] on h5 "As a project manager, you find that your team members are unclear about their r…" at bounding box center [209, 67] width 232 height 35
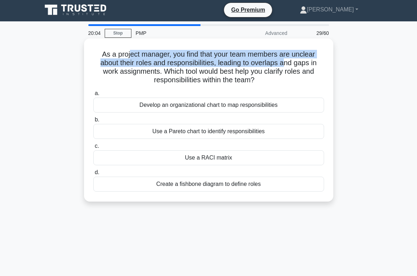
click at [160, 64] on h5 "As a project manager, you find that your team members are unclear about their r…" at bounding box center [209, 67] width 232 height 35
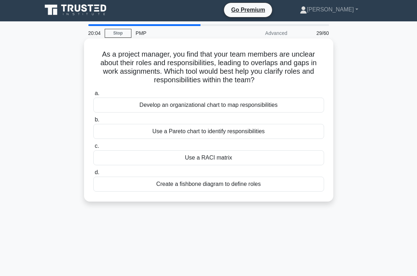
scroll to position [0, 0]
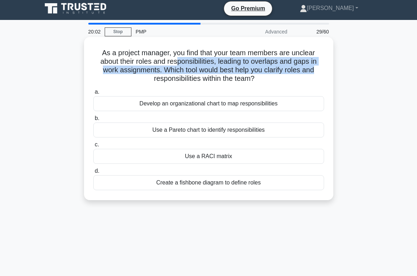
drag, startPoint x: 177, startPoint y: 65, endPoint x: 323, endPoint y: 66, distance: 146.4
click at [324, 66] on h5 "As a project manager, you find that your team members are unclear about their r…" at bounding box center [209, 65] width 232 height 35
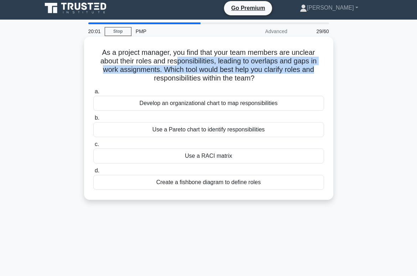
click at [173, 73] on h5 "As a project manager, you find that your team members are unclear about their r…" at bounding box center [209, 65] width 232 height 35
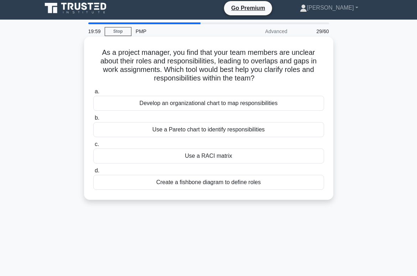
drag, startPoint x: 178, startPoint y: 73, endPoint x: 260, endPoint y: 80, distance: 81.5
click at [260, 80] on h5 "As a project manager, you find that your team members are unclear about their r…" at bounding box center [209, 65] width 232 height 35
click at [204, 158] on div "Use a RACI matrix" at bounding box center [208, 156] width 231 height 15
click at [93, 147] on input "c. Use a RACI matrix" at bounding box center [93, 144] width 0 height 5
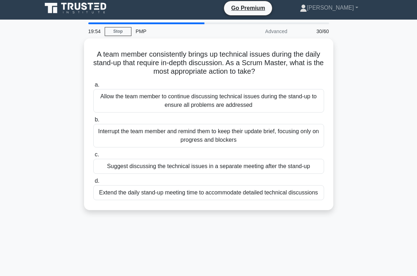
scroll to position [0, 0]
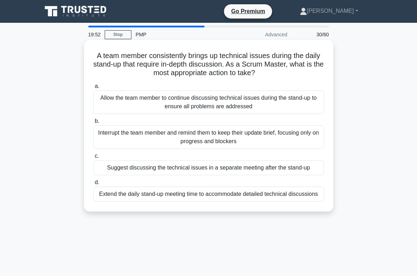
drag, startPoint x: 145, startPoint y: 57, endPoint x: 272, endPoint y: 75, distance: 128.7
click at [272, 75] on h5 "A team member consistently brings up technical issues during the daily stand-up…" at bounding box center [209, 64] width 232 height 26
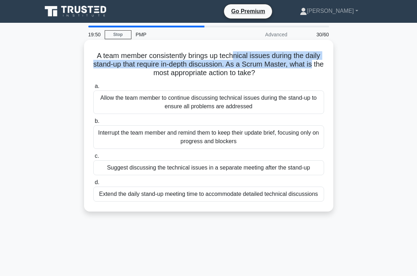
drag, startPoint x: 237, startPoint y: 57, endPoint x: 308, endPoint y: 62, distance: 71.8
click at [309, 62] on h5 "A team member consistently brings up technical issues during the daily stand-up…" at bounding box center [209, 64] width 232 height 26
click at [169, 67] on h5 "A team member consistently brings up technical issues during the daily stand-up…" at bounding box center [209, 64] width 232 height 26
drag, startPoint x: 198, startPoint y: 67, endPoint x: 295, endPoint y: 71, distance: 96.6
click at [295, 71] on h5 "A team member consistently brings up technical issues during the daily stand-up…" at bounding box center [209, 64] width 232 height 26
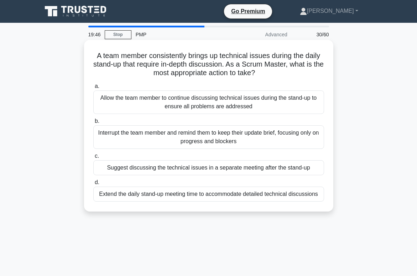
click at [153, 83] on label "a. Allow the team member to continue discussing technical issues during the sta…" at bounding box center [208, 98] width 231 height 32
click at [93, 84] on input "a. Allow the team member to continue discussing technical issues during the sta…" at bounding box center [93, 86] width 0 height 5
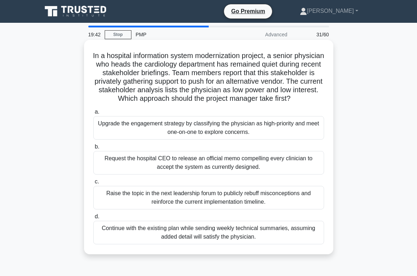
drag, startPoint x: 128, startPoint y: 60, endPoint x: 316, endPoint y: 103, distance: 192.5
click at [316, 103] on h5 "In a hospital information system modernization project, a senior physician who …" at bounding box center [209, 77] width 232 height 52
click at [244, 90] on h5 "In a hospital information system modernization project, a senior physician who …" at bounding box center [209, 77] width 232 height 52
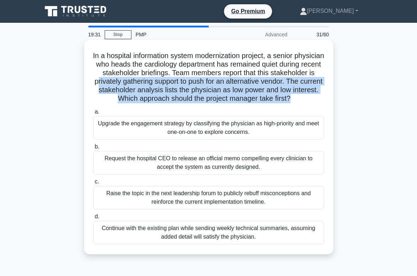
drag, startPoint x: 150, startPoint y: 85, endPoint x: 325, endPoint y: 99, distance: 175.4
click at [325, 99] on div "In a hospital information system modernization project, a senior physician who …" at bounding box center [209, 147] width 244 height 209
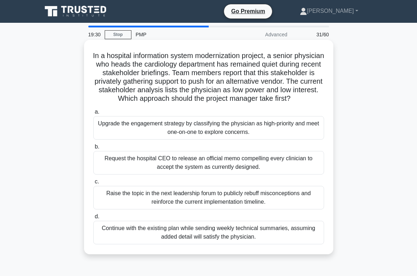
click at [220, 95] on h5 "In a hospital information system modernization project, a senior physician who …" at bounding box center [209, 77] width 232 height 52
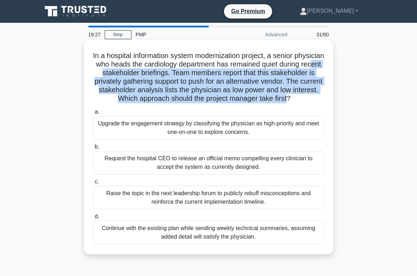
drag, startPoint x: 314, startPoint y: 98, endPoint x: 133, endPoint y: 71, distance: 182.9
click at [133, 70] on h5 "In a hospital information system modernization project, a senior physician who …" at bounding box center [209, 77] width 232 height 52
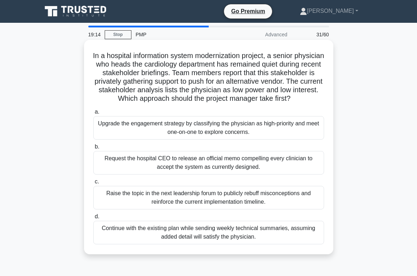
click at [199, 140] on div "Upgrade the engagement strategy by classifying the physician as high-priority a…" at bounding box center [208, 128] width 231 height 24
click at [93, 114] on input "a. Upgrade the engagement strategy by classifying the physician as high-priorit…" at bounding box center [93, 112] width 0 height 5
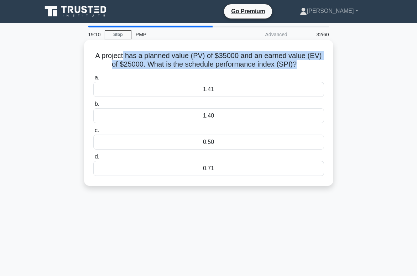
drag, startPoint x: 136, startPoint y: 54, endPoint x: 307, endPoint y: 73, distance: 171.3
click at [307, 73] on div "A project has a planned value (PV) of $35000 and an earned value (EV) of $25000…" at bounding box center [209, 113] width 244 height 140
click at [302, 68] on icon ".spinner_0XTQ{transform-origin:center;animation:spinner_y6GP .75s linear infini…" at bounding box center [301, 65] width 9 height 9
drag, startPoint x: 299, startPoint y: 67, endPoint x: 98, endPoint y: 54, distance: 201.3
click at [98, 54] on h5 "A project has a planned value (PV) of $35000 and an earned value (EV) of $25000…" at bounding box center [209, 60] width 232 height 18
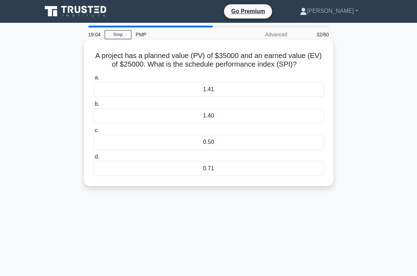
click at [148, 59] on h5 "A project has a planned value (PV) of $35000 and an earned value (EV) of $25000…" at bounding box center [209, 60] width 232 height 18
drag, startPoint x: 127, startPoint y: 65, endPoint x: 121, endPoint y: 64, distance: 5.4
click at [121, 64] on h5 "A project has a planned value (PV) of $35000 and an earned value (EV) of $25000…" at bounding box center [209, 60] width 232 height 18
click at [149, 66] on h5 "A project has a planned value (PV) of $35000 and an earned value (EV) of $25000…" at bounding box center [209, 60] width 232 height 18
drag, startPoint x: 147, startPoint y: 66, endPoint x: 119, endPoint y: 65, distance: 28.5
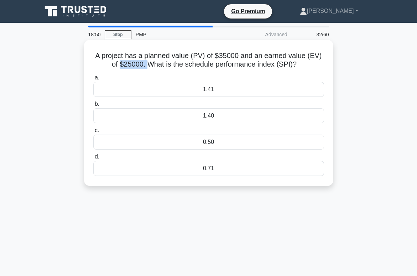
click at [119, 65] on h5 "A project has a planned value (PV) of $35000 and an earned value (EV) of $25000…" at bounding box center [209, 60] width 232 height 18
click at [215, 167] on div "0.71" at bounding box center [208, 168] width 231 height 15
click at [93, 159] on input "d. 0.71" at bounding box center [93, 157] width 0 height 5
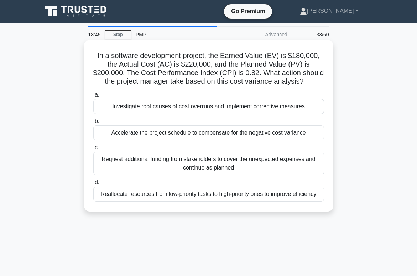
drag, startPoint x: 108, startPoint y: 57, endPoint x: 272, endPoint y: 78, distance: 164.8
click at [315, 85] on h5 "In a software development project, the Earned Value (EV) is $180,000, the Actua…" at bounding box center [209, 68] width 232 height 35
drag, startPoint x: 222, startPoint y: 73, endPoint x: 218, endPoint y: 72, distance: 4.0
click at [222, 73] on h5 "In a software development project, the Earned Value (EV) is $180,000, the Actua…" at bounding box center [209, 68] width 232 height 35
drag, startPoint x: 179, startPoint y: 66, endPoint x: 247, endPoint y: 68, distance: 68.1
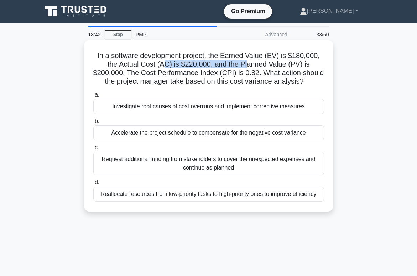
click at [247, 68] on h5 "In a software development project, the Earned Value (EV) is $180,000, the Actua…" at bounding box center [209, 68] width 232 height 35
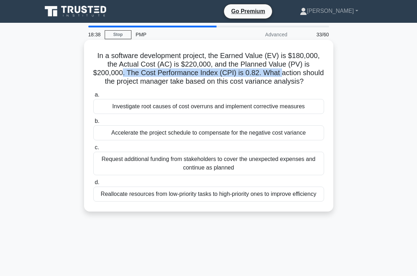
drag, startPoint x: 122, startPoint y: 76, endPoint x: 281, endPoint y: 72, distance: 158.9
click at [281, 72] on h5 "In a software development project, the Earned Value (EV) is $180,000, the Actua…" at bounding box center [209, 68] width 232 height 35
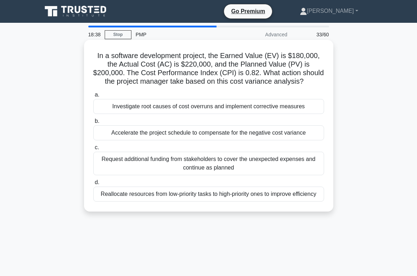
drag, startPoint x: 141, startPoint y: 81, endPoint x: 126, endPoint y: 80, distance: 14.3
click at [141, 81] on h5 "In a software development project, the Earned Value (EV) is $180,000, the Actua…" at bounding box center [209, 68] width 232 height 35
drag, startPoint x: 109, startPoint y: 66, endPoint x: 211, endPoint y: 65, distance: 101.9
click at [211, 65] on h5 "In a software development project, the Earned Value (EV) is $180,000, the Actua…" at bounding box center [209, 68] width 232 height 35
drag, startPoint x: 150, startPoint y: 75, endPoint x: 259, endPoint y: 74, distance: 108.6
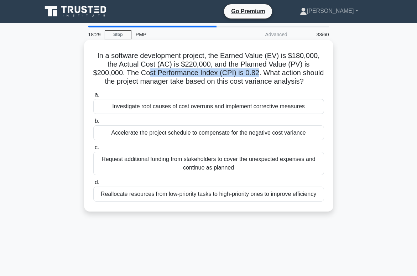
click at [259, 74] on h5 "In a software development project, the Earned Value (EV) is $180,000, the Actua…" at bounding box center [209, 68] width 232 height 35
click at [233, 104] on div "Investigate root causes of cost overruns and implement corrective measures" at bounding box center [208, 106] width 231 height 15
click at [93, 97] on input "a. Investigate root causes of cost overruns and implement corrective measures" at bounding box center [93, 95] width 0 height 5
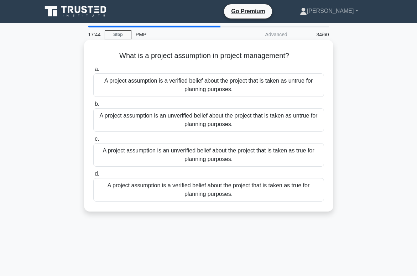
click at [220, 162] on div "A project assumption is an unverified belief about the project that is taken as…" at bounding box center [208, 155] width 231 height 24
click at [93, 141] on input "c. A project assumption is an unverified belief about the project that is taken…" at bounding box center [93, 139] width 0 height 5
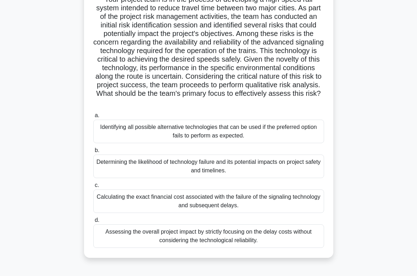
scroll to position [54, 0]
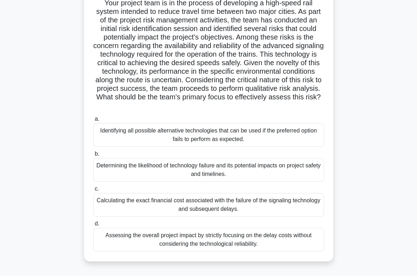
click at [190, 167] on div "Determining the likelihood of technology failure and its potential impacts on p…" at bounding box center [208, 170] width 231 height 24
click at [93, 156] on input "b. Determining the likelihood of technology failure and its potential impacts o…" at bounding box center [93, 154] width 0 height 5
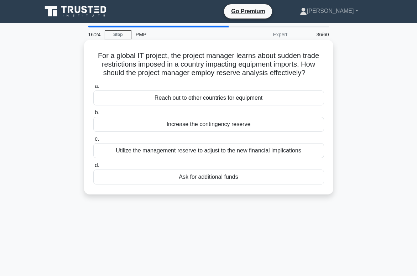
scroll to position [0, 0]
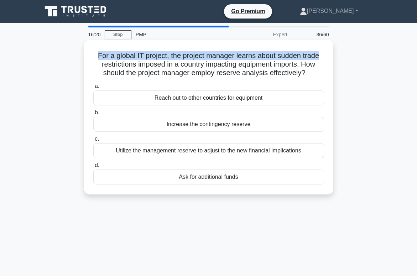
drag, startPoint x: 98, startPoint y: 51, endPoint x: 316, endPoint y: 58, distance: 218.1
click at [324, 57] on h5 "For a global IT project, the project manager learns about sudden trade restrict…" at bounding box center [209, 64] width 232 height 26
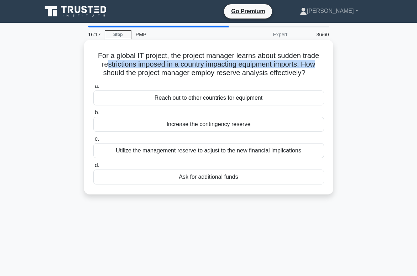
drag, startPoint x: 108, startPoint y: 65, endPoint x: 301, endPoint y: 69, distance: 192.7
click at [317, 67] on h5 "For a global IT project, the project manager learns about sudden trade restrict…" at bounding box center [209, 64] width 232 height 26
drag, startPoint x: 175, startPoint y: 74, endPoint x: 307, endPoint y: 75, distance: 132.1
click at [307, 75] on h5 "For a global IT project, the project manager learns about sudden trade restrict…" at bounding box center [209, 64] width 232 height 26
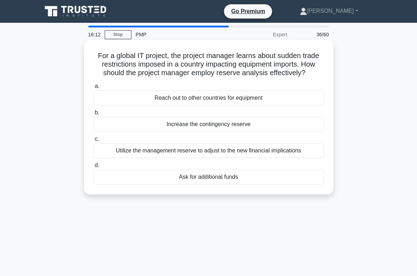
drag, startPoint x: 301, startPoint y: 74, endPoint x: 283, endPoint y: 73, distance: 18.2
click at [301, 74] on h5 "For a global IT project, the project manager learns about sudden trade restrict…" at bounding box center [209, 64] width 232 height 26
drag, startPoint x: 158, startPoint y: 65, endPoint x: 266, endPoint y: 66, distance: 108.3
click at [266, 66] on h5 "For a global IT project, the project manager learns about sudden trade restrict…" at bounding box center [209, 64] width 232 height 26
drag, startPoint x: 262, startPoint y: 65, endPoint x: 175, endPoint y: 67, distance: 86.9
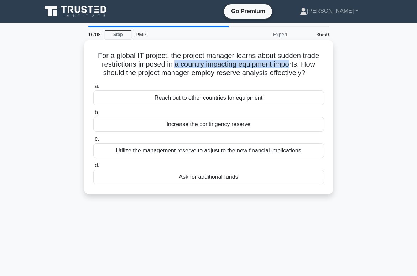
click at [175, 67] on h5 "For a global IT project, the project manager learns about sudden trade restrict…" at bounding box center [209, 64] width 232 height 26
drag, startPoint x: 201, startPoint y: 124, endPoint x: 267, endPoint y: 182, distance: 87.8
click at [268, 182] on div "a. Reach out to other countries for equipment b. Increase the contingency reser…" at bounding box center [208, 132] width 239 height 105
click at [205, 119] on div "Increase the contingency reserve" at bounding box center [208, 124] width 231 height 15
click at [93, 115] on input "b. Increase the contingency reserve" at bounding box center [93, 112] width 0 height 5
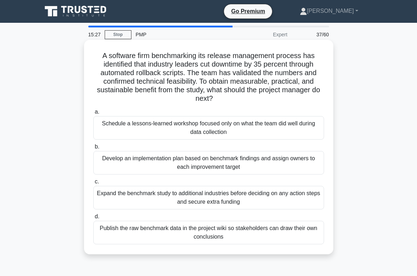
drag, startPoint x: 122, startPoint y: 53, endPoint x: 269, endPoint y: 99, distance: 154.1
click at [270, 99] on h5 "A software firm benchmarking its release management process has identified that…" at bounding box center [209, 77] width 232 height 52
click at [125, 66] on h5 "A software firm benchmarking its release management process has identified that…" at bounding box center [209, 77] width 232 height 52
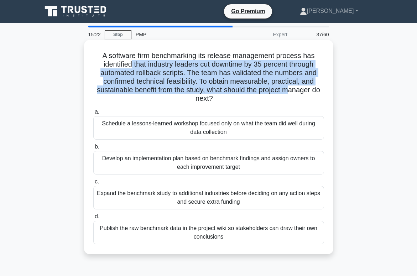
drag, startPoint x: 132, startPoint y: 66, endPoint x: 290, endPoint y: 90, distance: 159.7
click at [290, 90] on h5 "A software firm benchmarking its release management process has identified that…" at bounding box center [209, 77] width 232 height 52
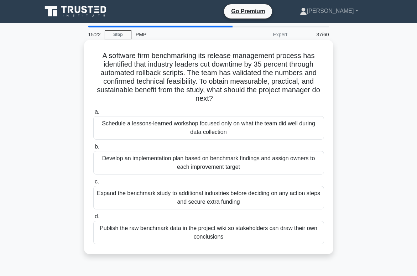
drag, startPoint x: 177, startPoint y: 77, endPoint x: 156, endPoint y: 75, distance: 21.5
click at [176, 77] on h5 "A software firm benchmarking its release management process has identified that…" at bounding box center [209, 77] width 232 height 52
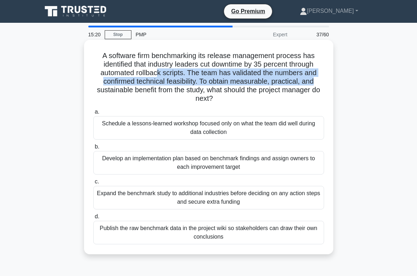
drag, startPoint x: 168, startPoint y: 75, endPoint x: 266, endPoint y: 78, distance: 98.0
click at [315, 77] on h5 "A software firm benchmarking its release management process has identified that…" at bounding box center [209, 77] width 232 height 52
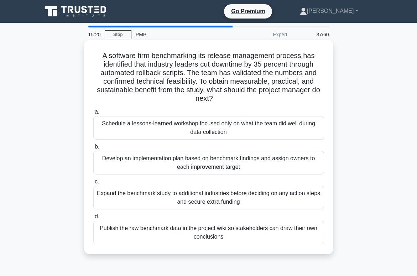
drag, startPoint x: 190, startPoint y: 78, endPoint x: 184, endPoint y: 79, distance: 5.4
click at [189, 78] on h5 "A software firm benchmarking its release management process has identified that…" at bounding box center [209, 77] width 232 height 52
drag, startPoint x: 187, startPoint y: 80, endPoint x: 216, endPoint y: 99, distance: 34.4
click at [217, 99] on h5 "A software firm benchmarking its release management process has identified that…" at bounding box center [209, 77] width 232 height 52
drag, startPoint x: 257, startPoint y: 57, endPoint x: 222, endPoint y: 59, distance: 36.1
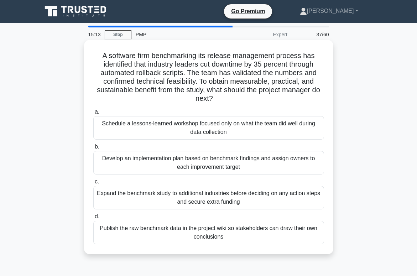
click at [256, 57] on h5 "A software firm benchmarking its release management process has identified that…" at bounding box center [209, 77] width 232 height 52
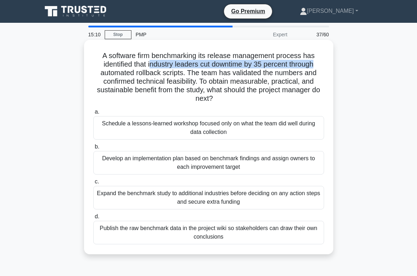
drag, startPoint x: 150, startPoint y: 64, endPoint x: 317, endPoint y: 68, distance: 166.7
click at [317, 68] on h5 "A software firm benchmarking its release management process has identified that…" at bounding box center [209, 77] width 232 height 52
drag, startPoint x: 167, startPoint y: 77, endPoint x: 231, endPoint y: 96, distance: 66.6
click at [231, 96] on h5 "A software firm benchmarking its release management process has identified that…" at bounding box center [209, 77] width 232 height 52
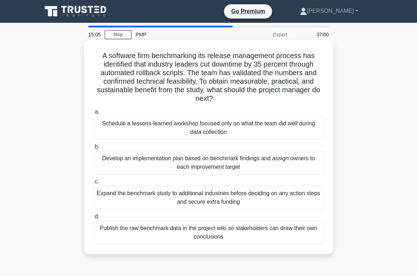
click at [231, 96] on h5 "A software firm benchmarking its release management process has identified that…" at bounding box center [209, 77] width 232 height 52
click at [156, 129] on div "Schedule a lessons-learned workshop focused only on what the team did well duri…" at bounding box center [208, 128] width 231 height 24
click at [93, 114] on input "a. Schedule a lessons-learned workshop focused only on what the team did well d…" at bounding box center [93, 112] width 0 height 5
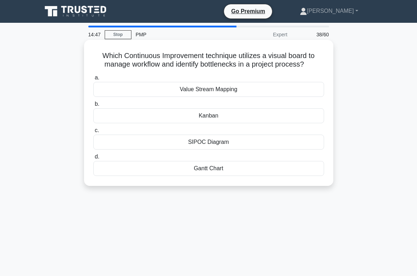
drag, startPoint x: 158, startPoint y: 59, endPoint x: 315, endPoint y: 68, distance: 156.6
click at [315, 68] on h5 "Which Continuous Improvement technique utilizes a visual board to manage workfl…" at bounding box center [209, 60] width 232 height 18
click at [314, 67] on h5 "Which Continuous Improvement technique utilizes a visual board to manage workfl…" at bounding box center [209, 60] width 232 height 18
drag, startPoint x: 307, startPoint y: 65, endPoint x: 102, endPoint y: 59, distance: 205.2
click at [102, 59] on h5 "Which Continuous Improvement technique utilizes a visual board to manage workfl…" at bounding box center [209, 60] width 232 height 18
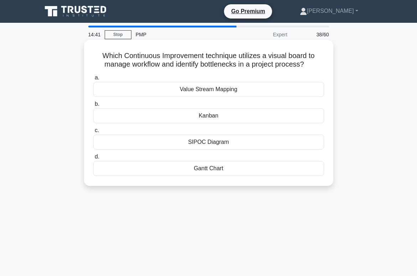
click at [133, 67] on h5 "Which Continuous Improvement technique utilizes a visual board to manage workfl…" at bounding box center [209, 60] width 232 height 18
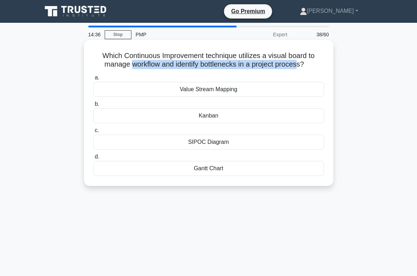
drag, startPoint x: 135, startPoint y: 67, endPoint x: 295, endPoint y: 68, distance: 159.9
click at [295, 68] on h5 "Which Continuous Improvement technique utilizes a visual board to manage workfl…" at bounding box center [209, 60] width 232 height 18
drag, startPoint x: 161, startPoint y: 66, endPoint x: 311, endPoint y: 68, distance: 149.6
click at [311, 68] on h5 "Which Continuous Improvement technique utilizes a visual board to manage workfl…" at bounding box center [209, 60] width 232 height 18
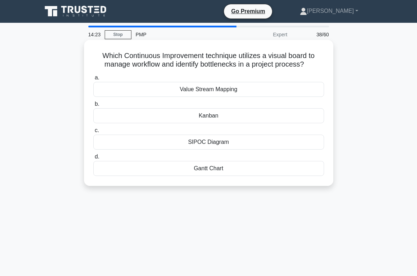
click at [219, 170] on div "Gantt Chart" at bounding box center [208, 168] width 231 height 15
click at [93, 159] on input "d. Gantt Chart" at bounding box center [93, 157] width 0 height 5
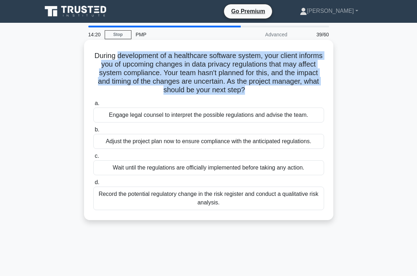
drag, startPoint x: 139, startPoint y: 55, endPoint x: 257, endPoint y: 99, distance: 126.4
click at [257, 99] on div "During development of a healthcare software system, your client informs you of …" at bounding box center [209, 130] width 244 height 175
click at [228, 67] on h5 "During development of a healthcare software system, your client informs you of …" at bounding box center [209, 72] width 232 height 43
drag, startPoint x: 105, startPoint y: 68, endPoint x: 247, endPoint y: 86, distance: 143.0
click at [247, 86] on h5 "During development of a healthcare software system, your client informs you of …" at bounding box center [209, 72] width 232 height 43
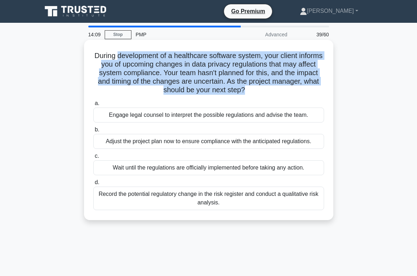
click at [185, 87] on h5 "During development of a healthcare software system, your client informs you of …" at bounding box center [209, 72] width 232 height 43
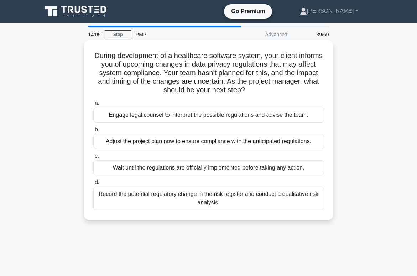
drag, startPoint x: 167, startPoint y: 71, endPoint x: 251, endPoint y: 94, distance: 87.4
click at [251, 94] on h5 "During development of a healthcare software system, your client informs you of …" at bounding box center [209, 72] width 232 height 43
click at [251, 94] on icon ".spinner_0XTQ{transform-origin:center;animation:spinner_y6GP .75s linear infini…" at bounding box center [249, 90] width 9 height 9
click at [253, 201] on div "Record the potential regulatory change in the risk register and conduct a quali…" at bounding box center [208, 199] width 231 height 24
click at [93, 185] on input "d. Record the potential regulatory change in the risk register and conduct a qu…" at bounding box center [93, 182] width 0 height 5
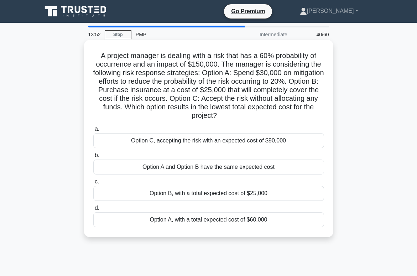
drag, startPoint x: 107, startPoint y: 56, endPoint x: 268, endPoint y: 112, distance: 170.6
click at [268, 112] on h5 "A project manager is dealing with a risk that has a 60% probability of occurren…" at bounding box center [209, 85] width 232 height 69
click at [267, 112] on h5 "A project manager is dealing with a risk that has a 60% probability of occurren…" at bounding box center [209, 85] width 232 height 69
drag, startPoint x: 140, startPoint y: 67, endPoint x: 218, endPoint y: 63, distance: 78.5
click at [218, 63] on h5 "A project manager is dealing with a risk that has a 60% probability of occurren…" at bounding box center [209, 85] width 232 height 69
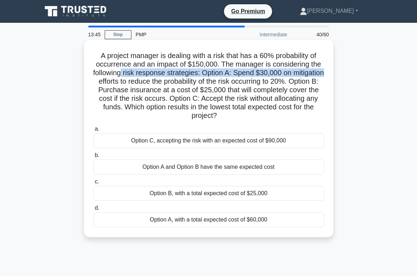
drag, startPoint x: 121, startPoint y: 72, endPoint x: 324, endPoint y: 75, distance: 203.4
click at [324, 75] on div "A project manager is dealing with a risk that has a 60% probability of occurren…" at bounding box center [209, 139] width 244 height 192
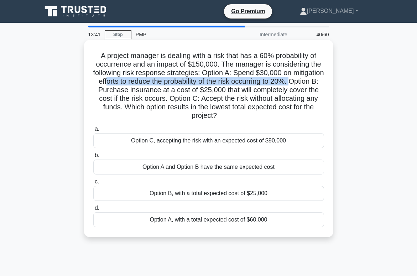
drag, startPoint x: 104, startPoint y: 82, endPoint x: 290, endPoint y: 83, distance: 185.6
click at [290, 83] on h5 "A project manager is dealing with a risk that has a 60% probability of occurren…" at bounding box center [209, 85] width 232 height 69
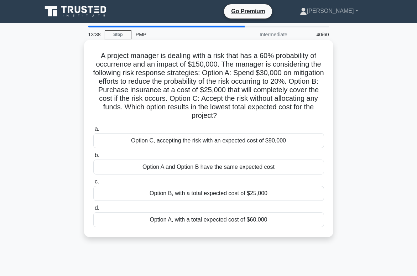
drag, startPoint x: 245, startPoint y: 92, endPoint x: 214, endPoint y: 92, distance: 30.6
click at [244, 92] on h5 "A project manager is dealing with a risk that has a 60% probability of occurren…" at bounding box center [209, 85] width 232 height 69
drag, startPoint x: 118, startPoint y: 89, endPoint x: 235, endPoint y: 94, distance: 118.0
click at [235, 94] on h5 "A project manager is dealing with a risk that has a 60% probability of occurren…" at bounding box center [209, 85] width 232 height 69
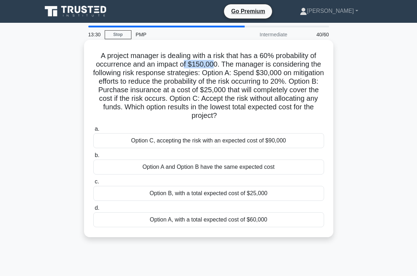
drag, startPoint x: 213, startPoint y: 63, endPoint x: 184, endPoint y: 63, distance: 28.9
click at [184, 63] on h5 "A project manager is dealing with a risk that has a 60% probability of occurren…" at bounding box center [209, 85] width 232 height 69
click at [194, 64] on h5 "A project manager is dealing with a risk that has a 60% probability of occurren…" at bounding box center [209, 85] width 232 height 69
click at [168, 194] on div "Option B, with a total expected cost of $25,000" at bounding box center [208, 193] width 231 height 15
click at [93, 184] on input "c. Option B, with a total expected cost of $25,000" at bounding box center [93, 181] width 0 height 5
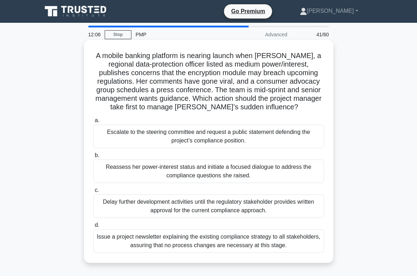
click at [184, 180] on div "Reassess her power-interest status and initiate a focused dialogue to address t…" at bounding box center [208, 172] width 231 height 24
click at [93, 158] on input "b. Reassess her power-interest status and initiate a focused dialogue to addres…" at bounding box center [93, 155] width 0 height 5
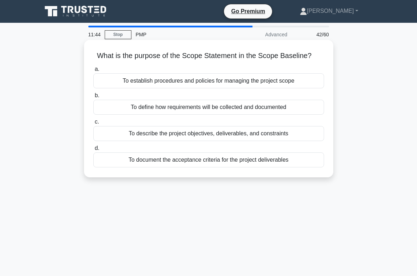
click at [182, 132] on div "To describe the project objectives, deliverables, and constraints" at bounding box center [208, 133] width 231 height 15
click at [93, 124] on input "c. To describe the project objectives, deliverables, and constraints" at bounding box center [93, 122] width 0 height 5
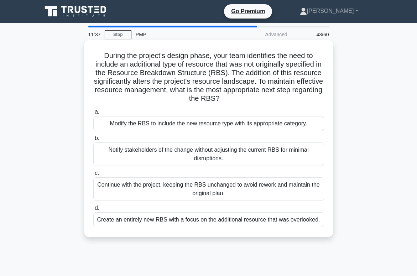
drag, startPoint x: 189, startPoint y: 63, endPoint x: 276, endPoint y: 102, distance: 95.3
click at [276, 102] on h5 "During the project's design phase, your team identifies the need to include an …" at bounding box center [209, 77] width 232 height 52
click at [154, 90] on h5 "During the project's design phase, your team identifies the need to include an …" at bounding box center [209, 77] width 232 height 52
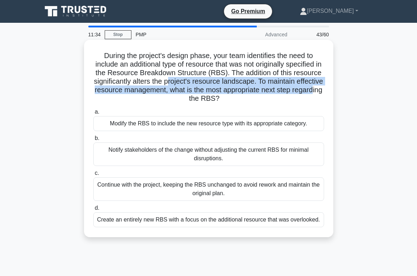
drag, startPoint x: 168, startPoint y: 85, endPoint x: 311, endPoint y: 90, distance: 143.6
click at [311, 89] on h5 "During the project's design phase, your team identifies the need to include an …" at bounding box center [209, 77] width 232 height 52
click at [191, 90] on h5 "During the project's design phase, your team identifies the need to include an …" at bounding box center [209, 77] width 232 height 52
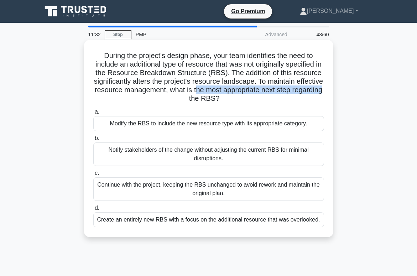
drag, startPoint x: 198, startPoint y: 90, endPoint x: 329, endPoint y: 89, distance: 131.8
click at [329, 89] on div "During the project's design phase, your team identifies the need to include an …" at bounding box center [209, 139] width 244 height 192
click at [130, 66] on h5 "During the project's design phase, your team identifies the need to include an …" at bounding box center [209, 77] width 232 height 52
drag, startPoint x: 144, startPoint y: 59, endPoint x: 230, endPoint y: 100, distance: 95.1
click at [230, 100] on h5 "During the project's design phase, your team identifies the need to include an …" at bounding box center [209, 77] width 232 height 52
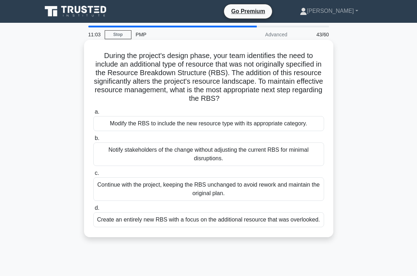
click at [224, 124] on div "Modify the RBS to include the new resource type with its appropriate category." at bounding box center [208, 123] width 231 height 15
click at [93, 114] on input "a. Modify the RBS to include the new resource type with its appropriate categor…" at bounding box center [93, 112] width 0 height 5
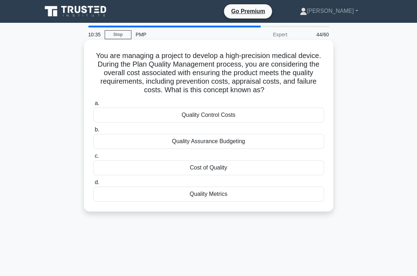
click at [204, 170] on div "Cost of Quality" at bounding box center [208, 167] width 231 height 15
click at [93, 158] on input "c. Cost of Quality" at bounding box center [93, 156] width 0 height 5
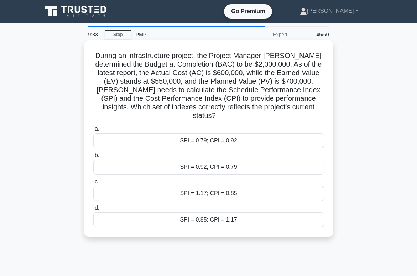
click at [205, 212] on div "SPI = 0.85; CPI = 1.17" at bounding box center [208, 219] width 231 height 15
click at [93, 209] on input "d. SPI = 0.85; CPI = 1.17" at bounding box center [93, 208] width 0 height 5
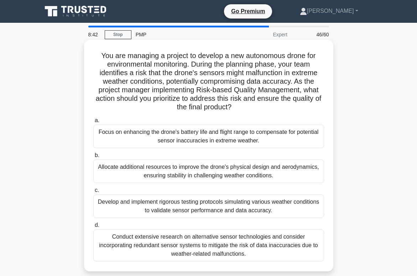
click at [204, 209] on div "Develop and implement rigorous testing protocols simulating various weather con…" at bounding box center [208, 206] width 231 height 24
click at [93, 193] on input "c. Develop and implement rigorous testing protocols simulating various weather …" at bounding box center [93, 190] width 0 height 5
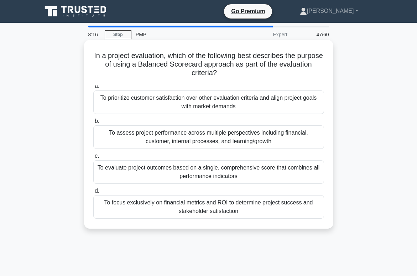
click at [163, 167] on div "To evaluate project outcomes based on a single, comprehensive score that combin…" at bounding box center [208, 172] width 231 height 24
click at [93, 158] on input "c. To evaluate project outcomes based on a single, comprehensive score that com…" at bounding box center [93, 156] width 0 height 5
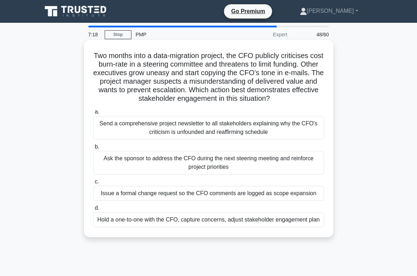
click at [172, 220] on div "Hold a one-to-one with the CFO, capture concerns, adjust stakeholder engagement…" at bounding box center [208, 219] width 231 height 15
click at [93, 210] on input "d. Hold a one-to-one with the CFO, capture concerns, adjust stakeholder engagem…" at bounding box center [93, 208] width 0 height 5
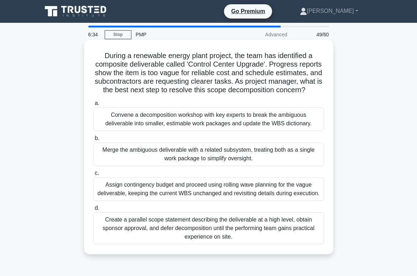
click at [165, 156] on div "Merge the ambiguous deliverable with a related subsystem, treating both as a si…" at bounding box center [208, 154] width 231 height 24
click at [93, 141] on input "b. Merge the ambiguous deliverable with a related subsystem, treating both as a…" at bounding box center [93, 138] width 0 height 5
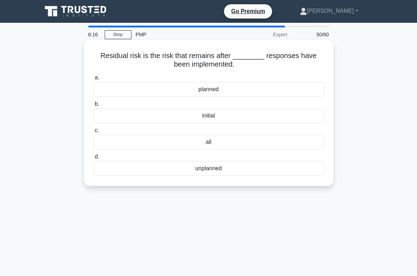
click at [191, 90] on div "planned" at bounding box center [208, 89] width 231 height 15
click at [93, 80] on input "a. planned" at bounding box center [93, 78] width 0 height 5
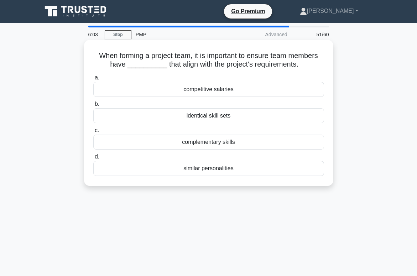
click at [190, 145] on div "complementary skills" at bounding box center [208, 142] width 231 height 15
click at [93, 133] on input "c. complementary skills" at bounding box center [93, 130] width 0 height 5
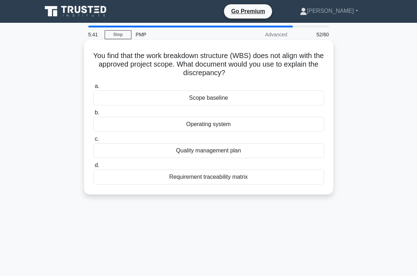
click at [196, 176] on div "Requirement traceability matrix" at bounding box center [208, 177] width 231 height 15
click at [93, 168] on input "d. Requirement traceability matrix" at bounding box center [93, 165] width 0 height 5
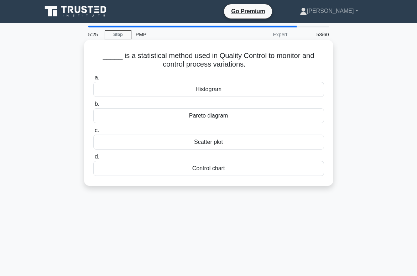
click at [194, 168] on div "Control chart" at bounding box center [208, 168] width 231 height 15
click at [93, 159] on input "d. Control chart" at bounding box center [93, 157] width 0 height 5
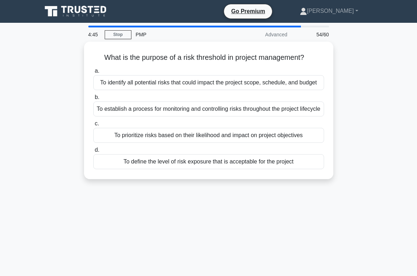
click at [194, 168] on div "To define the level of risk exposure that is acceptable for the project" at bounding box center [208, 161] width 231 height 15
click at [93, 152] on input "d. To define the level of risk exposure that is acceptable for the project" at bounding box center [93, 150] width 0 height 5
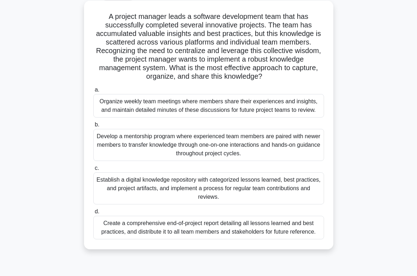
scroll to position [38, 0]
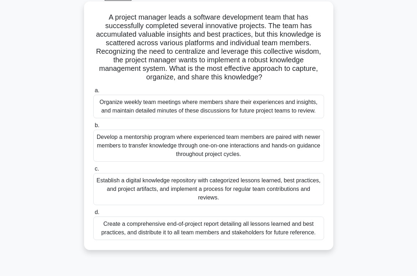
click at [209, 180] on div "Establish a digital knowledge repository with categorized lessons learned, best…" at bounding box center [208, 189] width 231 height 32
click at [93, 171] on input "c. Establish a digital knowledge repository with categorized lessons learned, b…" at bounding box center [93, 169] width 0 height 5
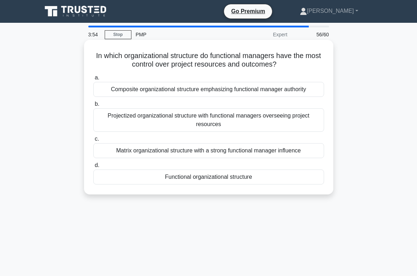
scroll to position [0, 0]
click at [175, 122] on div "Projectized organizational structure with functional managers overseeing projec…" at bounding box center [208, 120] width 231 height 24
click at [93, 106] on input "b. Projectized organizational structure with functional managers overseeing pro…" at bounding box center [93, 104] width 0 height 5
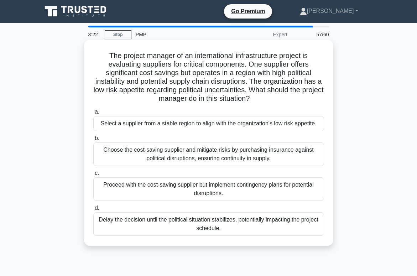
drag, startPoint x: 160, startPoint y: 58, endPoint x: 272, endPoint y: 102, distance: 120.5
click at [272, 102] on h5 "The project manager of an international infrastructure project is evaluating su…" at bounding box center [209, 77] width 232 height 52
drag, startPoint x: 252, startPoint y: 98, endPoint x: 182, endPoint y: 78, distance: 72.9
click at [250, 98] on h5 "The project manager of an international infrastructure project is evaluating su…" at bounding box center [209, 77] width 232 height 52
drag, startPoint x: 138, startPoint y: 66, endPoint x: 262, endPoint y: 97, distance: 128.3
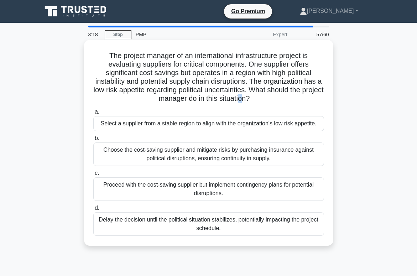
click at [262, 97] on h5 "The project manager of an international infrastructure project is evaluating su…" at bounding box center [209, 77] width 232 height 52
click at [248, 61] on h5 "The project manager of an international infrastructure project is evaluating su…" at bounding box center [209, 77] width 232 height 52
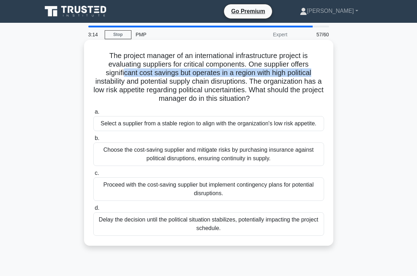
drag, startPoint x: 123, startPoint y: 72, endPoint x: 313, endPoint y: 73, distance: 189.8
click at [314, 73] on h5 "The project manager of an international infrastructure project is evaluating su…" at bounding box center [209, 77] width 232 height 52
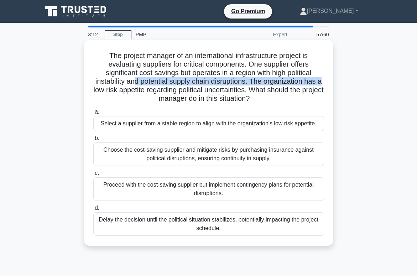
drag, startPoint x: 139, startPoint y: 83, endPoint x: 308, endPoint y: 86, distance: 168.8
click at [323, 83] on h5 "The project manager of an international infrastructure project is evaluating su…" at bounding box center [209, 77] width 232 height 52
drag, startPoint x: 128, startPoint y: 97, endPoint x: 265, endPoint y: 97, distance: 136.8
click at [265, 97] on h5 "The project manager of an international infrastructure project is evaluating su…" at bounding box center [209, 77] width 232 height 52
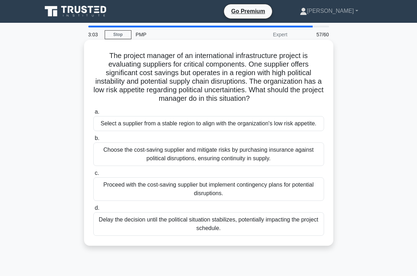
click at [129, 92] on h5 "The project manager of an international infrastructure project is evaluating su…" at bounding box center [209, 77] width 232 height 52
drag, startPoint x: 118, startPoint y: 92, endPoint x: 268, endPoint y: 97, distance: 150.0
click at [276, 96] on h5 "The project manager of an international infrastructure project is evaluating su…" at bounding box center [209, 77] width 232 height 52
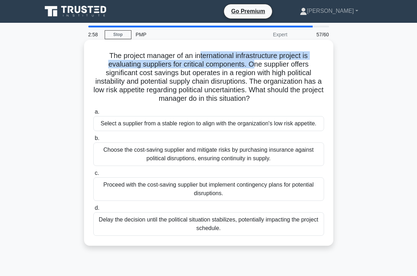
drag, startPoint x: 198, startPoint y: 59, endPoint x: 253, endPoint y: 63, distance: 54.3
click at [251, 63] on h5 "The project manager of an international infrastructure project is evaluating su…" at bounding box center [209, 77] width 232 height 52
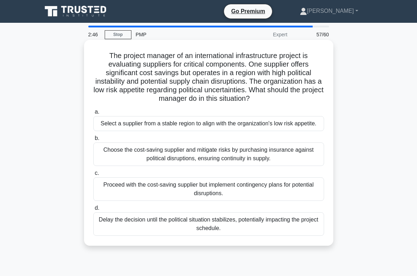
click at [141, 123] on div "Select a supplier from a stable region to align with the organization's low ris…" at bounding box center [208, 123] width 231 height 15
click at [93, 114] on input "a. Select a supplier from a stable region to align with the organization's low …" at bounding box center [93, 112] width 0 height 5
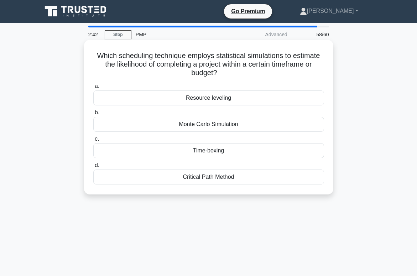
drag, startPoint x: 106, startPoint y: 56, endPoint x: 268, endPoint y: 72, distance: 162.9
click at [268, 72] on h5 "Which scheduling technique employs statistical simulations to estimate the like…" at bounding box center [209, 64] width 232 height 26
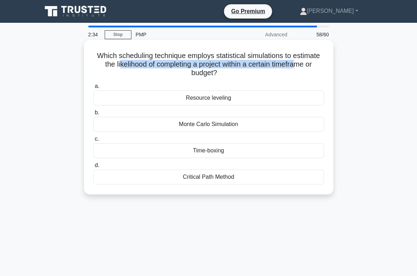
drag, startPoint x: 120, startPoint y: 65, endPoint x: 297, endPoint y: 68, distance: 177.0
click at [297, 68] on h5 "Which scheduling technique employs statistical simulations to estimate the like…" at bounding box center [209, 64] width 232 height 26
drag, startPoint x: 295, startPoint y: 68, endPoint x: 258, endPoint y: 64, distance: 37.2
click at [295, 68] on h5 "Which scheduling technique employs statistical simulations to estimate the like…" at bounding box center [209, 64] width 232 height 26
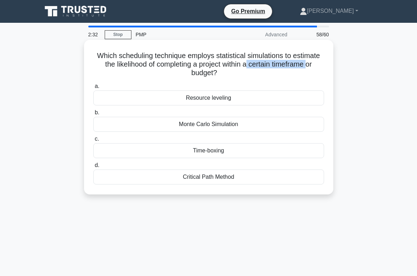
drag, startPoint x: 246, startPoint y: 64, endPoint x: 304, endPoint y: 66, distance: 57.7
click at [306, 66] on h5 "Which scheduling technique employs statistical simulations to estimate the like…" at bounding box center [209, 64] width 232 height 26
click at [193, 125] on div "Monte Carlo Simulation" at bounding box center [208, 124] width 231 height 15
click at [93, 115] on input "b. Monte Carlo Simulation" at bounding box center [93, 112] width 0 height 5
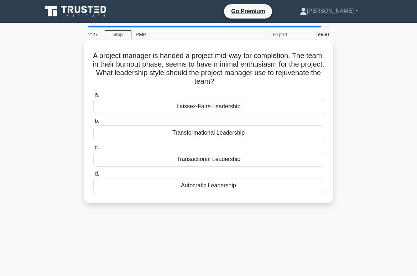
drag, startPoint x: 121, startPoint y: 56, endPoint x: 251, endPoint y: 82, distance: 132.6
click at [251, 82] on h5 "A project manager is handed a project mid-way for completion. The team, in thei…" at bounding box center [209, 68] width 232 height 35
drag, startPoint x: 251, startPoint y: 82, endPoint x: 242, endPoint y: 77, distance: 10.4
click at [251, 82] on h5 "A project manager is handed a project mid-way for completion. The team, in thei…" at bounding box center [209, 68] width 232 height 35
drag, startPoint x: 203, startPoint y: 52, endPoint x: 299, endPoint y: 52, distance: 95.8
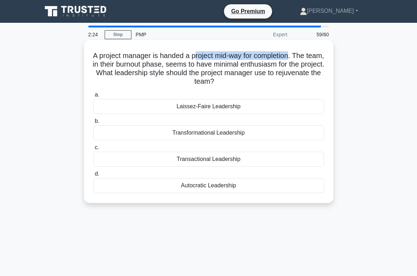
click at [299, 52] on h5 "A project manager is handed a project mid-way for completion. The team, in thei…" at bounding box center [209, 68] width 232 height 35
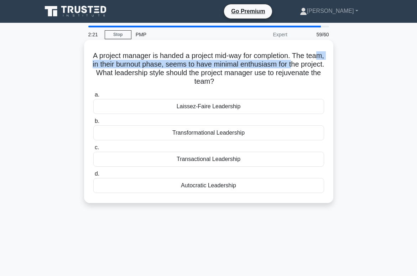
drag, startPoint x: 104, startPoint y: 65, endPoint x: 312, endPoint y: 63, distance: 208.0
click at [314, 63] on h5 "A project manager is handed a project mid-way for completion. The team, in thei…" at bounding box center [209, 68] width 232 height 35
drag, startPoint x: 179, startPoint y: 74, endPoint x: 258, endPoint y: 84, distance: 79.0
click at [258, 84] on h5 "A project manager is handed a project mid-way for completion. The team, in thei…" at bounding box center [209, 68] width 232 height 35
drag, startPoint x: 232, startPoint y: 78, endPoint x: 240, endPoint y: 86, distance: 11.8
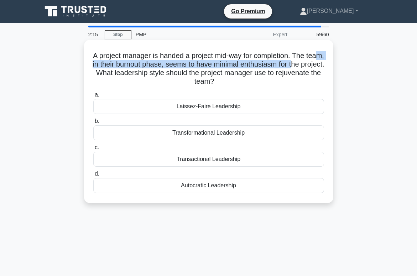
click at [232, 78] on h5 "A project manager is handed a project mid-way for completion. The team, in thei…" at bounding box center [209, 68] width 232 height 35
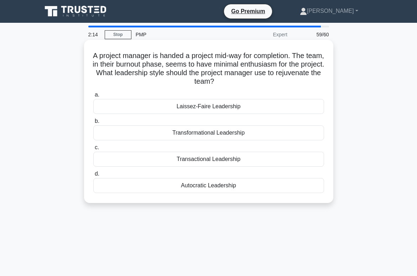
click at [189, 131] on div "Transformational Leadership" at bounding box center [208, 132] width 231 height 15
click at [93, 124] on input "b. Transformational Leadership" at bounding box center [93, 121] width 0 height 5
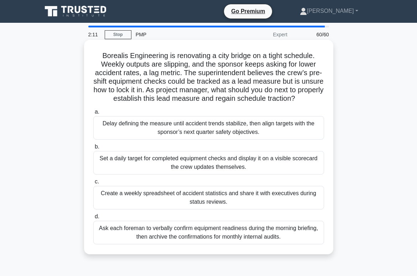
drag, startPoint x: 106, startPoint y: 53, endPoint x: 318, endPoint y: 98, distance: 215.8
click at [318, 98] on h5 "Borealis Engineering is renovating a city bridge on a tight schedule. Weekly ou…" at bounding box center [209, 77] width 232 height 52
drag, startPoint x: 293, startPoint y: 94, endPoint x: 261, endPoint y: 84, distance: 33.5
click at [292, 93] on h5 "Borealis Engineering is renovating a city bridge on a tight schedule. Weekly ou…" at bounding box center [209, 77] width 232 height 52
drag, startPoint x: 109, startPoint y: 65, endPoint x: 309, endPoint y: 100, distance: 203.2
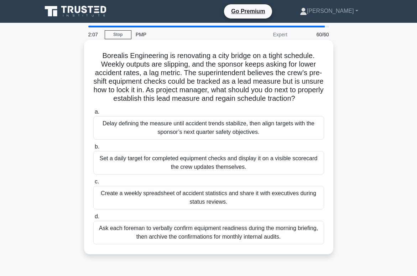
click at [309, 100] on h5 "Borealis Engineering is renovating a city bridge on a tight schedule. Weekly ou…" at bounding box center [209, 77] width 232 height 52
drag, startPoint x: 309, startPoint y: 100, endPoint x: 288, endPoint y: 97, distance: 21.3
click at [308, 100] on h5 "Borealis Engineering is renovating a city bridge on a tight schedule. Weekly ou…" at bounding box center [209, 77] width 232 height 52
drag, startPoint x: 180, startPoint y: 84, endPoint x: 297, endPoint y: 85, distance: 116.8
click at [297, 85] on h5 "Borealis Engineering is renovating a city bridge on a tight schedule. Weekly ou…" at bounding box center [209, 77] width 232 height 52
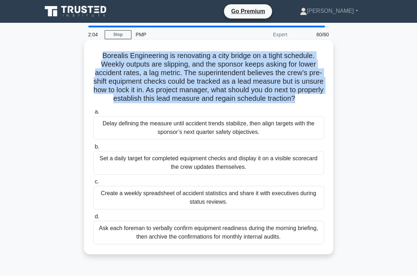
drag, startPoint x: 303, startPoint y: 96, endPoint x: 92, endPoint y: 55, distance: 215.1
click at [92, 54] on div "Borealis Engineering is renovating a city bridge on a tight schedule. Weekly ou…" at bounding box center [209, 147] width 244 height 209
click at [150, 72] on h5 "Borealis Engineering is renovating a city bridge on a tight schedule. Weekly ou…" at bounding box center [209, 77] width 232 height 52
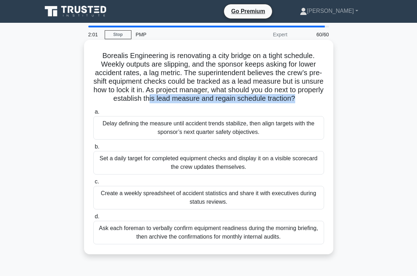
drag, startPoint x: 164, startPoint y: 97, endPoint x: 308, endPoint y: 100, distance: 143.9
click at [308, 100] on h5 "Borealis Engineering is renovating a city bridge on a tight schedule. Weekly ou…" at bounding box center [209, 77] width 232 height 52
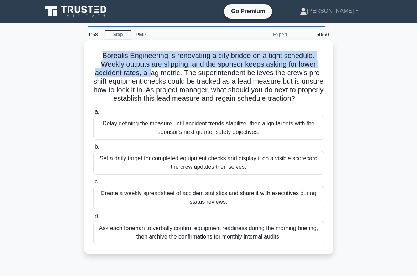
drag, startPoint x: 102, startPoint y: 54, endPoint x: 151, endPoint y: 71, distance: 52.2
click at [151, 71] on h5 "Borealis Engineering is renovating a city bridge on a tight schedule. Weekly ou…" at bounding box center [209, 77] width 232 height 52
click at [149, 68] on h5 "Borealis Engineering is renovating a city bridge on a tight schedule. Weekly ou…" at bounding box center [209, 77] width 232 height 52
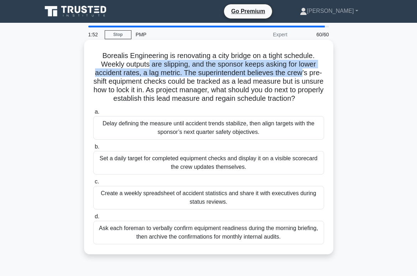
drag, startPoint x: 148, startPoint y: 68, endPoint x: 301, endPoint y: 72, distance: 153.2
click at [301, 72] on h5 "Borealis Engineering is renovating a city bridge on a tight schedule. Weekly ou…" at bounding box center [209, 77] width 232 height 52
drag, startPoint x: 234, startPoint y: 64, endPoint x: 309, endPoint y: 70, distance: 75.3
click at [316, 69] on h5 "Borealis Engineering is renovating a city bridge on a tight schedule. Weekly ou…" at bounding box center [209, 77] width 232 height 52
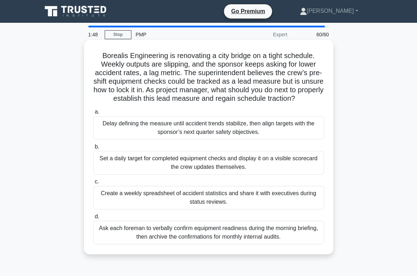
click at [172, 74] on h5 "Borealis Engineering is renovating a city bridge on a tight schedule. Weekly ou…" at bounding box center [209, 77] width 232 height 52
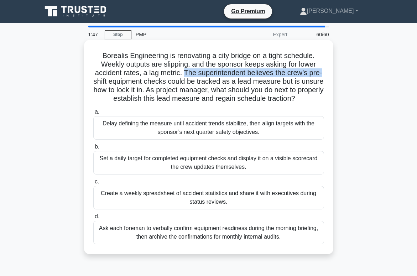
drag, startPoint x: 184, startPoint y: 73, endPoint x: 327, endPoint y: 74, distance: 142.1
click at [327, 74] on div "Borealis Engineering is renovating a city bridge on a tight schedule. Weekly ou…" at bounding box center [209, 147] width 244 height 209
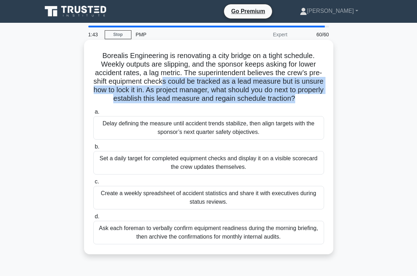
drag, startPoint x: 163, startPoint y: 83, endPoint x: 307, endPoint y: 96, distance: 144.8
click at [307, 96] on h5 "Borealis Engineering is renovating a city bridge on a tight schedule. Weekly ou…" at bounding box center [209, 77] width 232 height 52
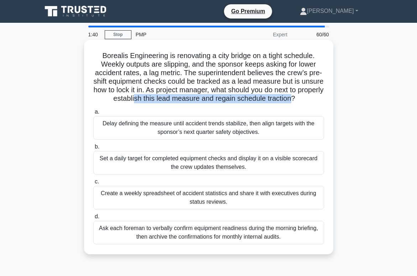
drag, startPoint x: 149, startPoint y: 96, endPoint x: 300, endPoint y: 99, distance: 150.7
click at [303, 99] on h5 "Borealis Engineering is renovating a city bridge on a tight schedule. Weekly ou…" at bounding box center [209, 77] width 232 height 52
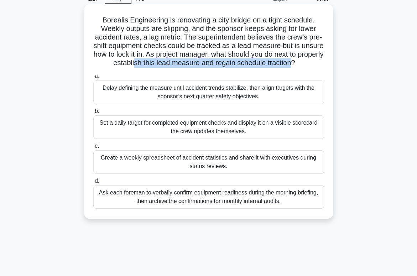
scroll to position [38, 0]
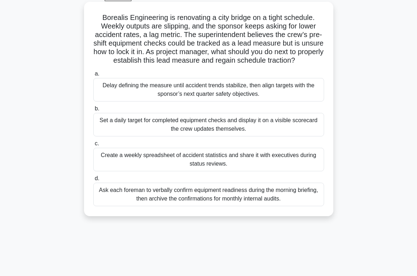
click at [155, 126] on div "Set a daily target for completed equipment checks and display it on a visible s…" at bounding box center [208, 125] width 231 height 24
click at [93, 111] on input "b. Set a daily target for completed equipment checks and display it on a visibl…" at bounding box center [93, 108] width 0 height 5
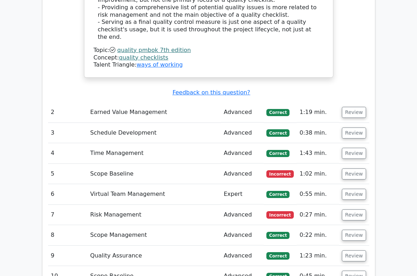
scroll to position [1318, 0]
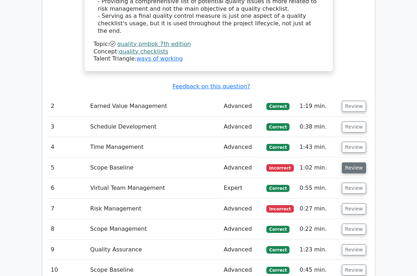
click at [353, 162] on button "Review" at bounding box center [354, 167] width 24 height 11
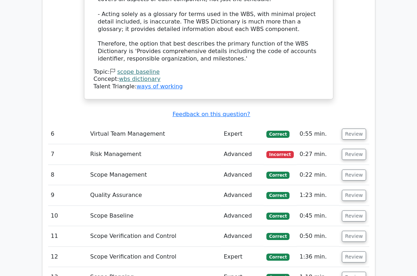
scroll to position [1930, 0]
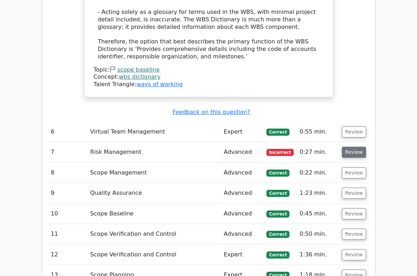
click at [355, 147] on button "Review" at bounding box center [354, 152] width 24 height 11
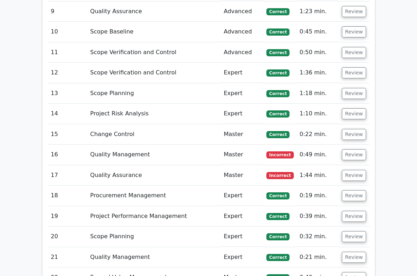
scroll to position [2477, 0]
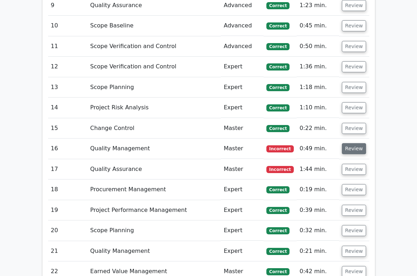
click at [360, 143] on button "Review" at bounding box center [354, 148] width 24 height 11
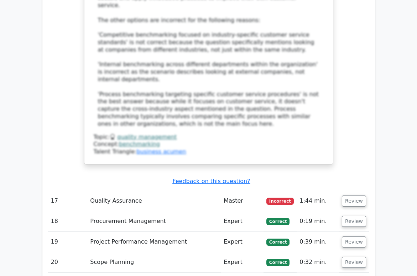
scroll to position [2893, 0]
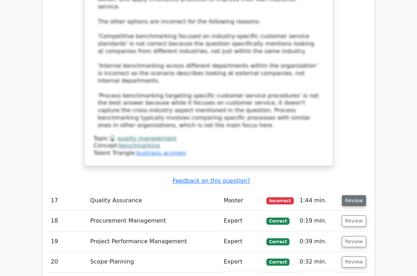
click at [353, 195] on button "Review" at bounding box center [354, 200] width 24 height 11
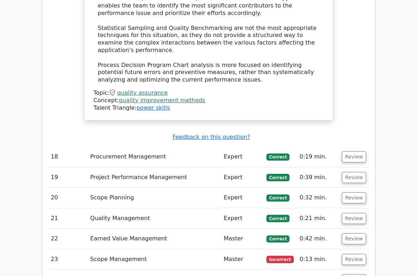
scroll to position [3435, 0]
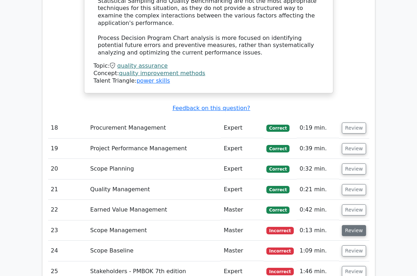
drag, startPoint x: 361, startPoint y: 127, endPoint x: 354, endPoint y: 129, distance: 7.0
click at [360, 225] on button "Review" at bounding box center [354, 230] width 24 height 11
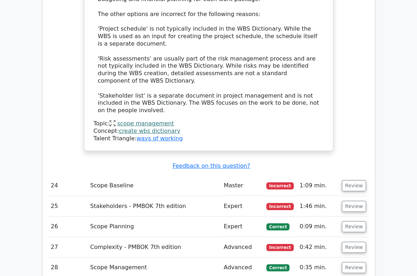
scroll to position [3940, 0]
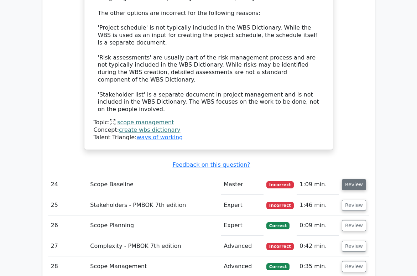
click at [354, 179] on button "Review" at bounding box center [354, 184] width 24 height 11
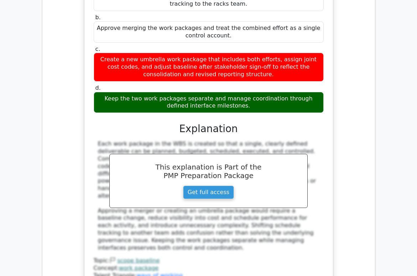
scroll to position [4323, 0]
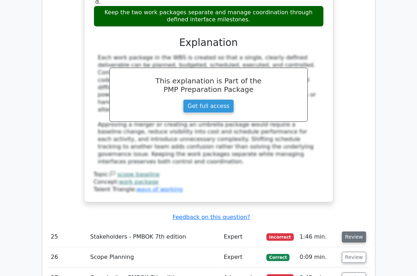
click at [357, 231] on button "Review" at bounding box center [354, 236] width 24 height 11
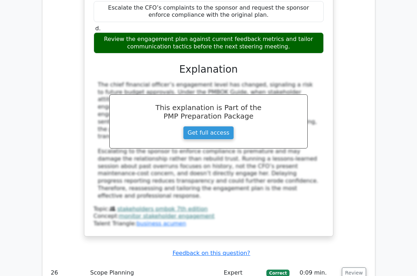
scroll to position [4742, 0]
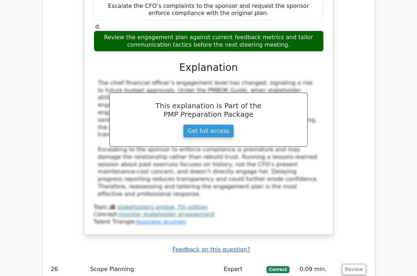
drag, startPoint x: 350, startPoint y: 128, endPoint x: 314, endPoint y: 131, distance: 36.5
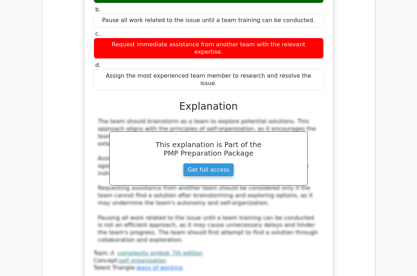
scroll to position [5110, 0]
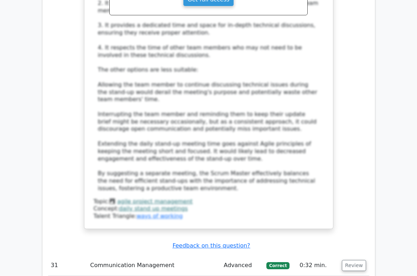
scroll to position [5738, 0]
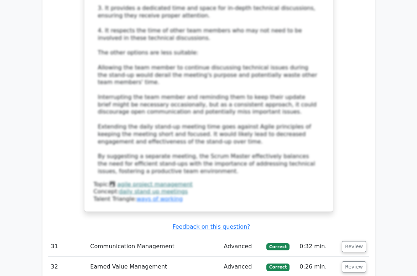
drag, startPoint x: 344, startPoint y: 149, endPoint x: 300, endPoint y: 151, distance: 44.6
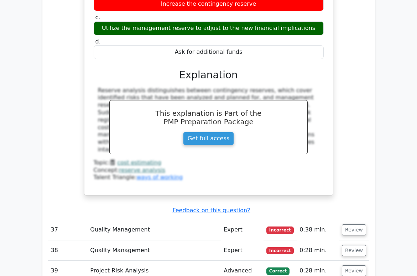
scroll to position [6183, 0]
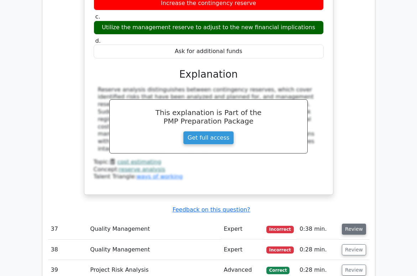
drag, startPoint x: 356, startPoint y: 19, endPoint x: 350, endPoint y: 20, distance: 5.4
click at [356, 224] on button "Review" at bounding box center [354, 229] width 24 height 11
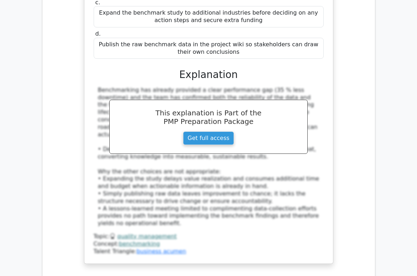
scroll to position [6558, 0]
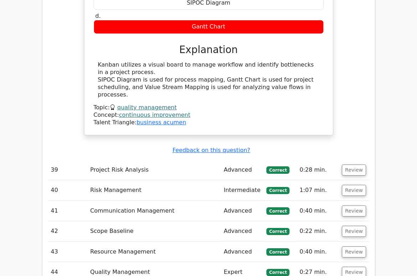
scroll to position [6966, 0]
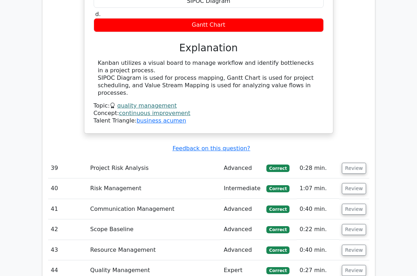
drag, startPoint x: 354, startPoint y: 58, endPoint x: 286, endPoint y: 61, distance: 68.8
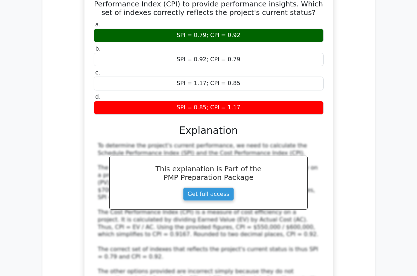
scroll to position [7390, 0]
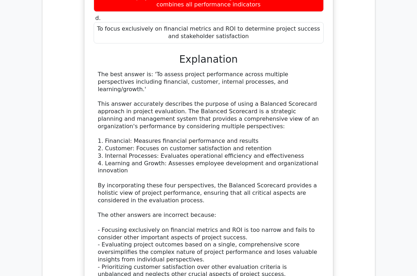
scroll to position [7845, 0]
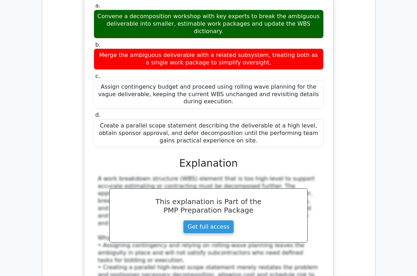
scroll to position [8312, 0]
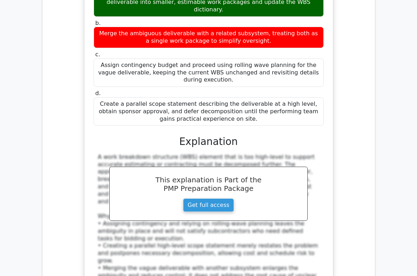
drag, startPoint x: 364, startPoint y: 95, endPoint x: 358, endPoint y: 95, distance: 5.7
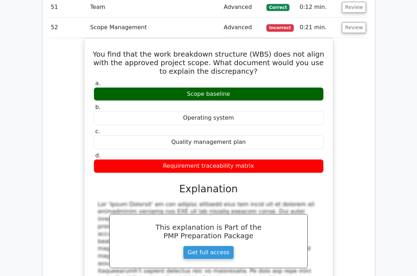
scroll to position [8686, 0]
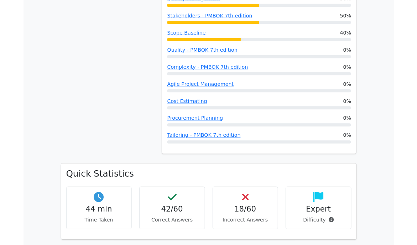
scroll to position [755, 0]
